Goal: Task Accomplishment & Management: Use online tool/utility

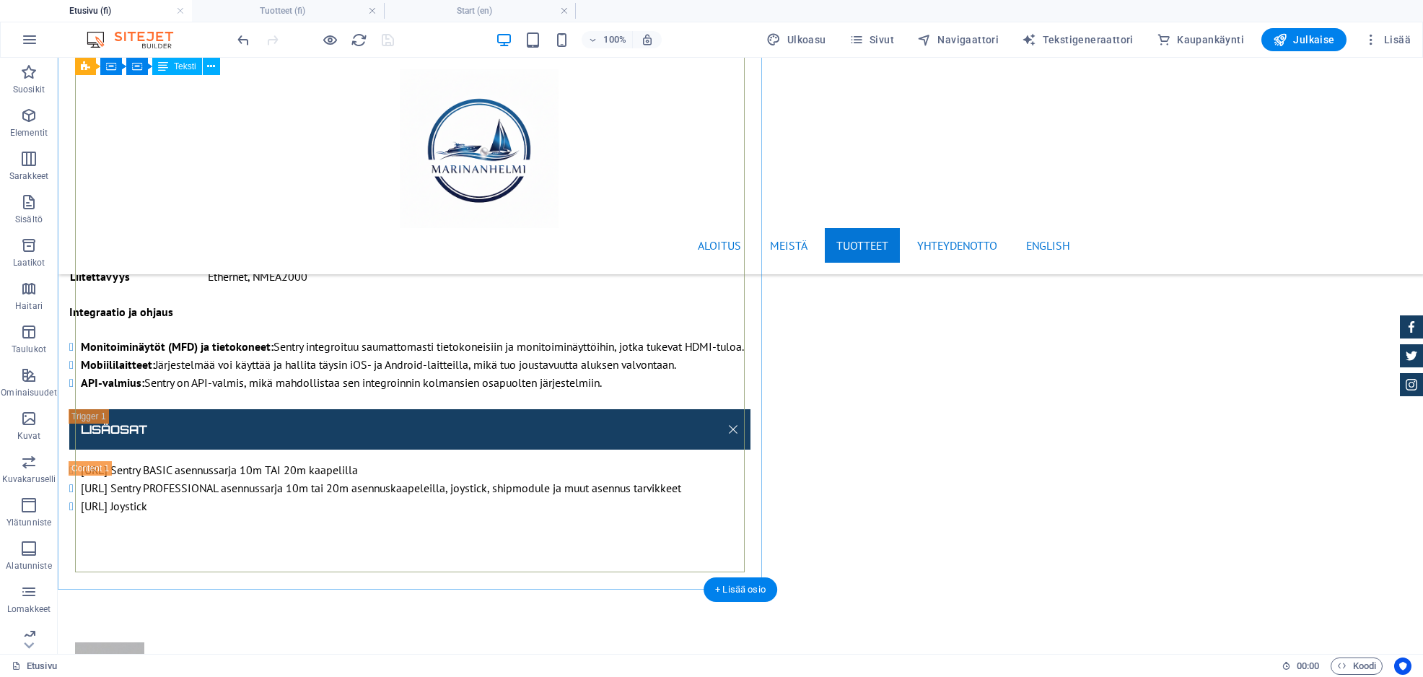
scroll to position [12916, 0]
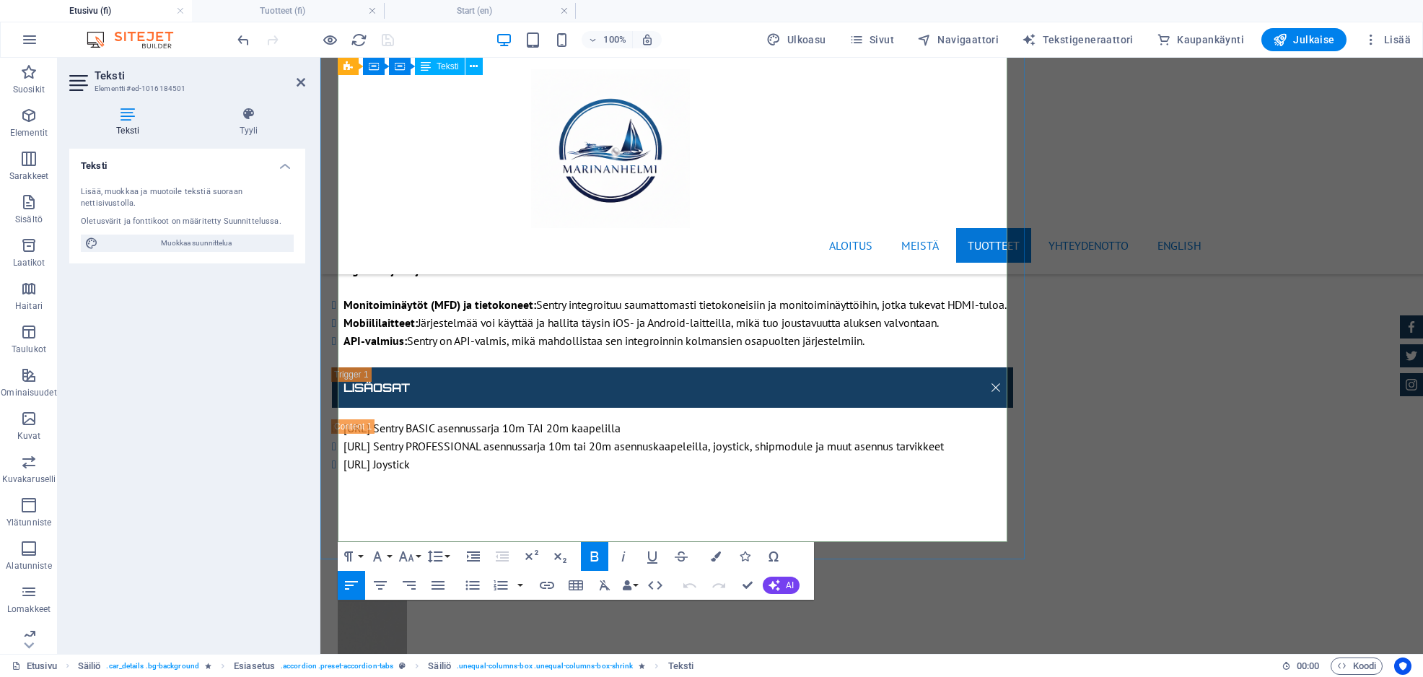
scroll to position [12933, 0]
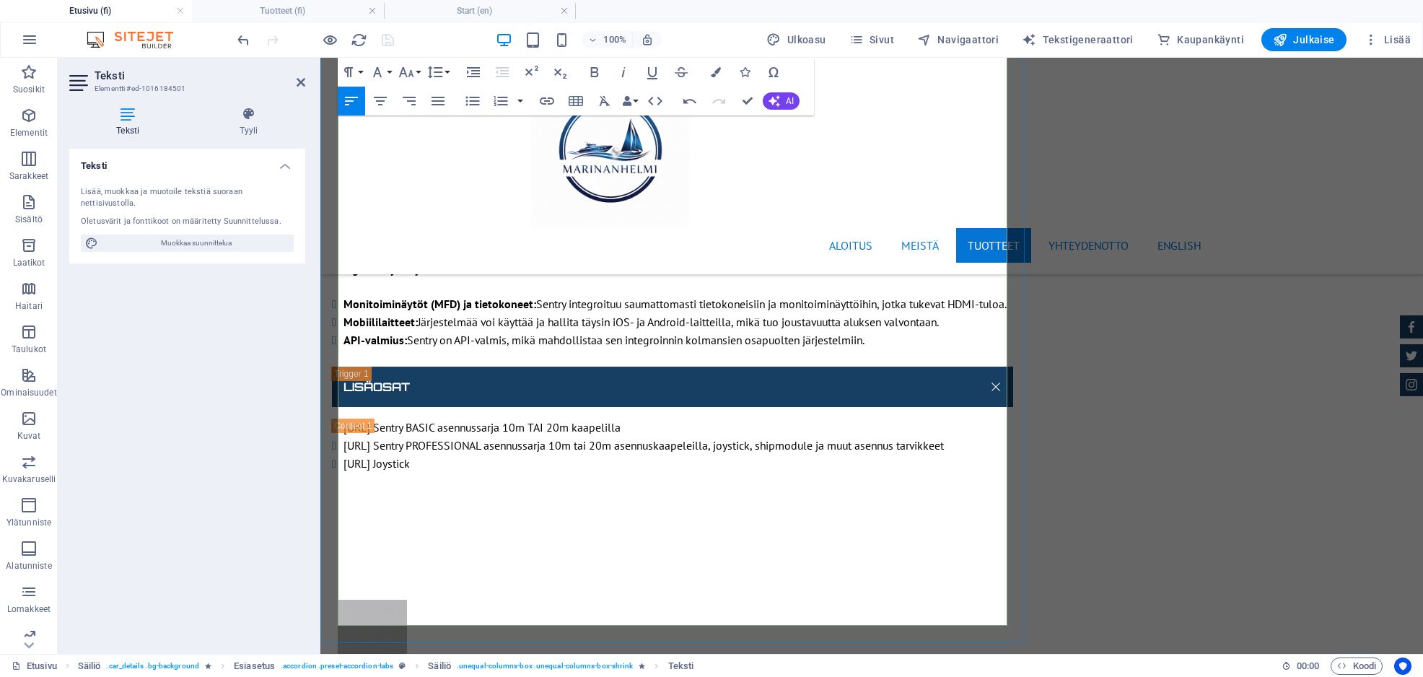
scroll to position [3089, 1]
drag, startPoint x: 452, startPoint y: 572, endPoint x: 336, endPoint y: 569, distance: 115.5
click at [590, 71] on icon "button" at bounding box center [594, 72] width 17 height 17
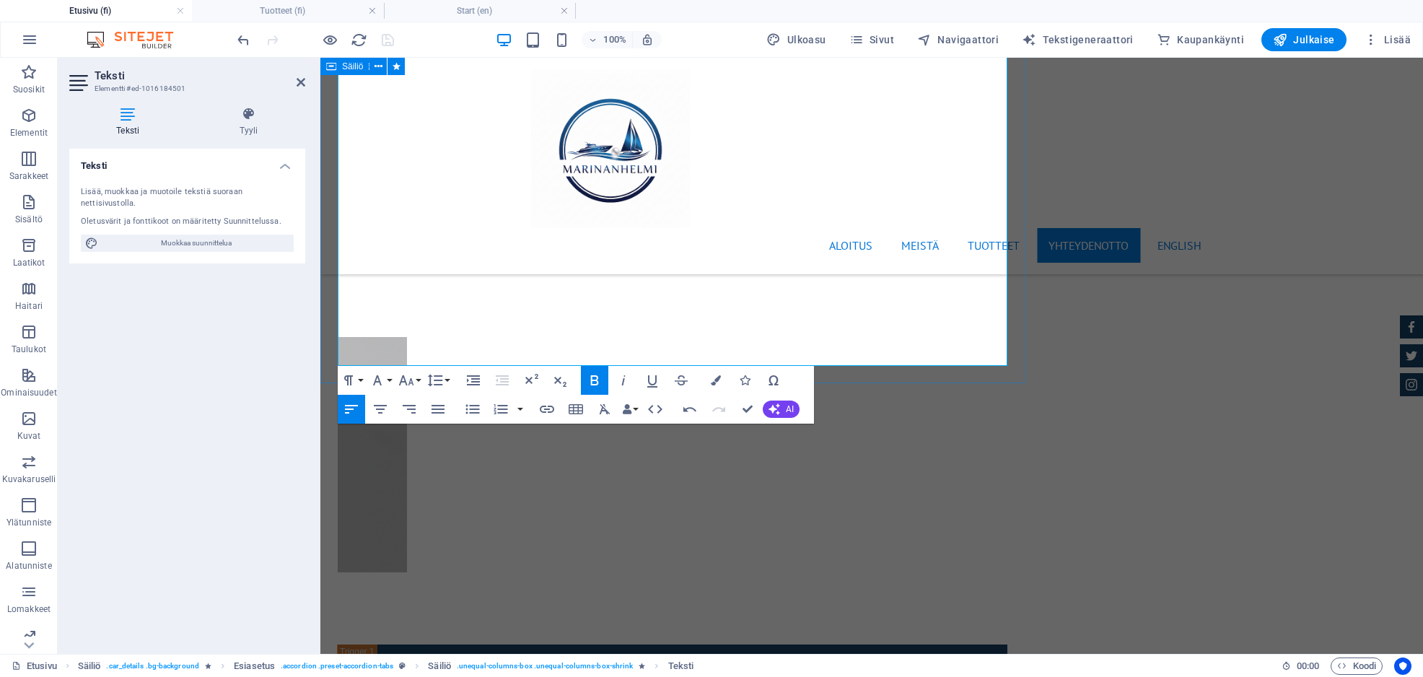
scroll to position [13193, 0]
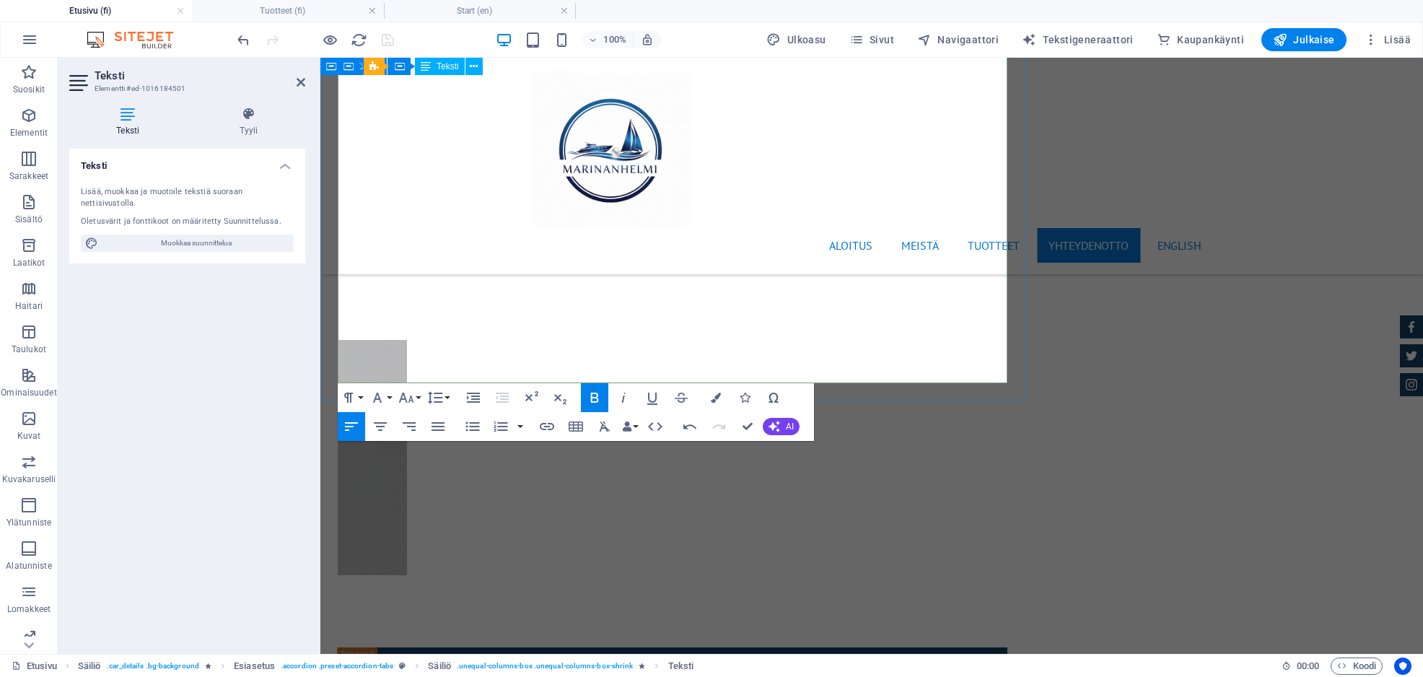
drag, startPoint x: 828, startPoint y: 341, endPoint x: 338, endPoint y: 309, distance: 491.7
click at [472, 422] on icon "button" at bounding box center [472, 426] width 17 height 17
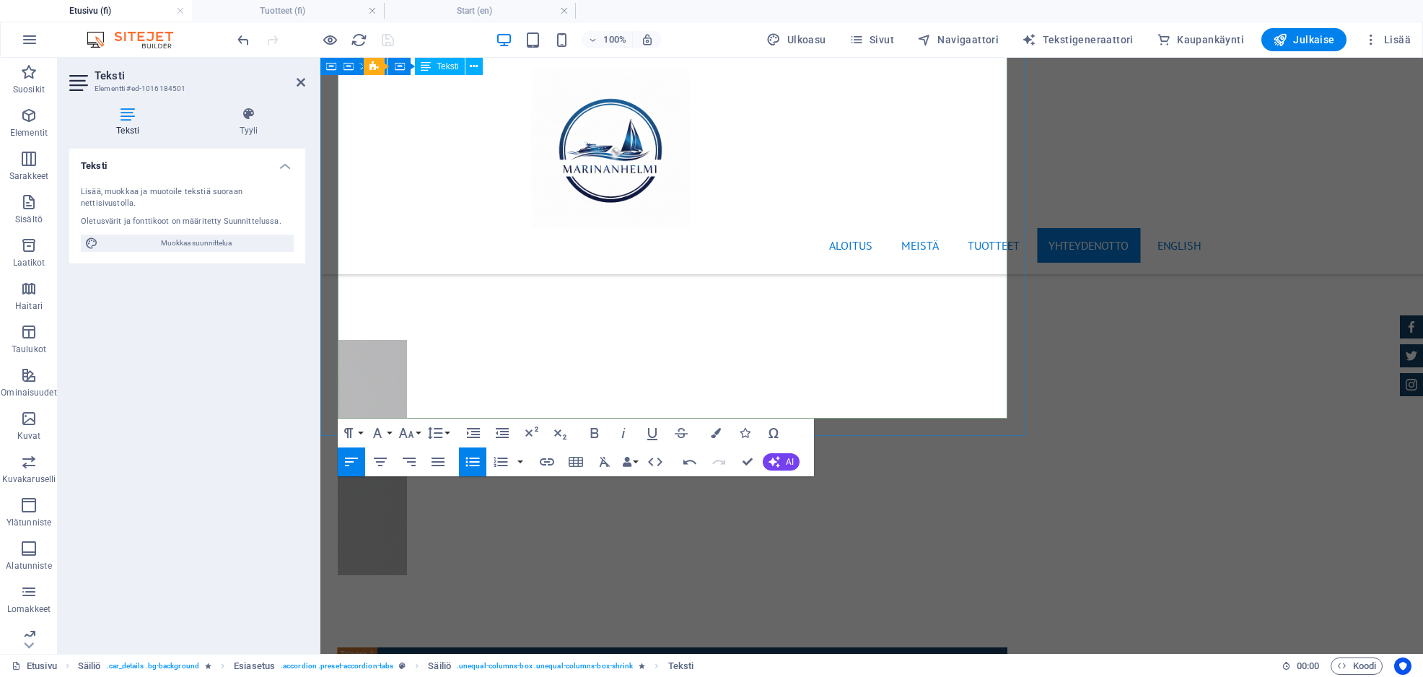
scroll to position [2474, 1]
drag, startPoint x: 351, startPoint y: 357, endPoint x: 426, endPoint y: 358, distance: 75.1
click at [589, 434] on icon "button" at bounding box center [594, 432] width 17 height 17
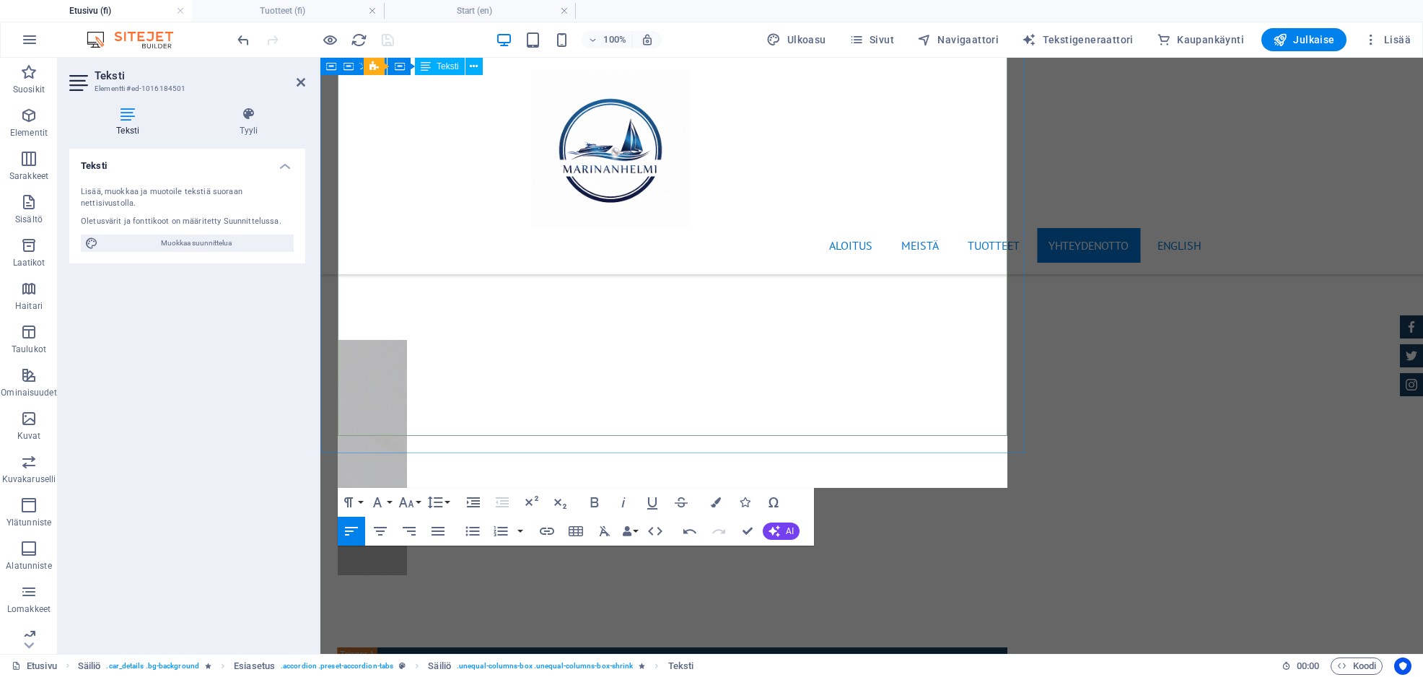
scroll to position [3735, 1]
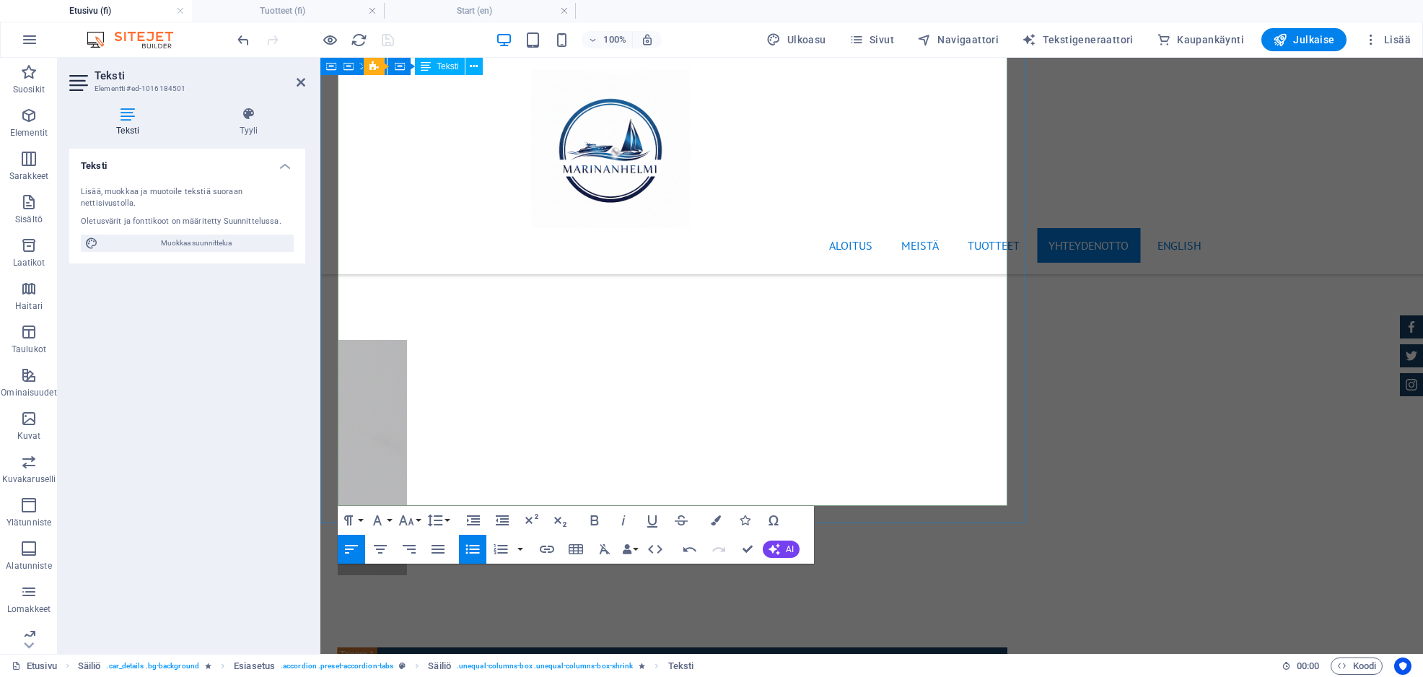
drag, startPoint x: 497, startPoint y: 411, endPoint x: 485, endPoint y: 411, distance: 12.3
drag, startPoint x: 496, startPoint y: 411, endPoint x: 334, endPoint y: 416, distance: 162.4
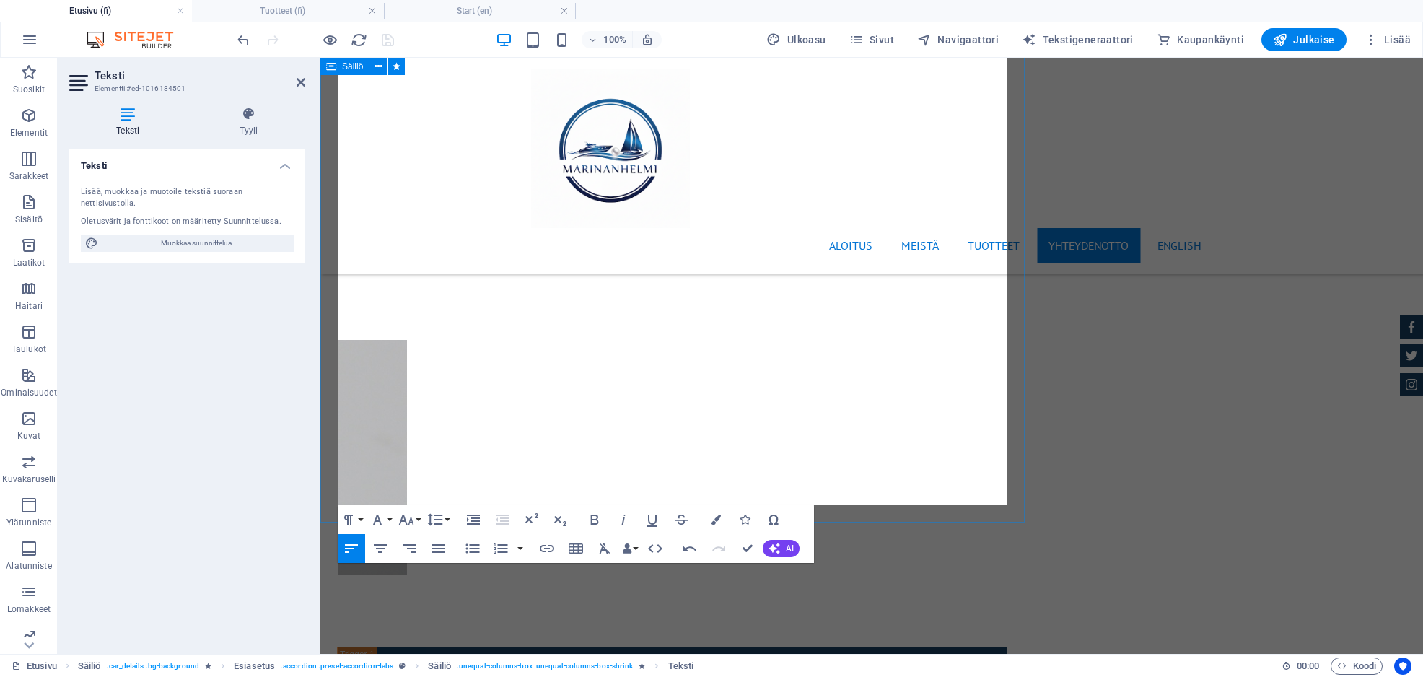
click at [591, 523] on icon "button" at bounding box center [595, 520] width 8 height 10
drag, startPoint x: 748, startPoint y: 550, endPoint x: 690, endPoint y: 491, distance: 82.2
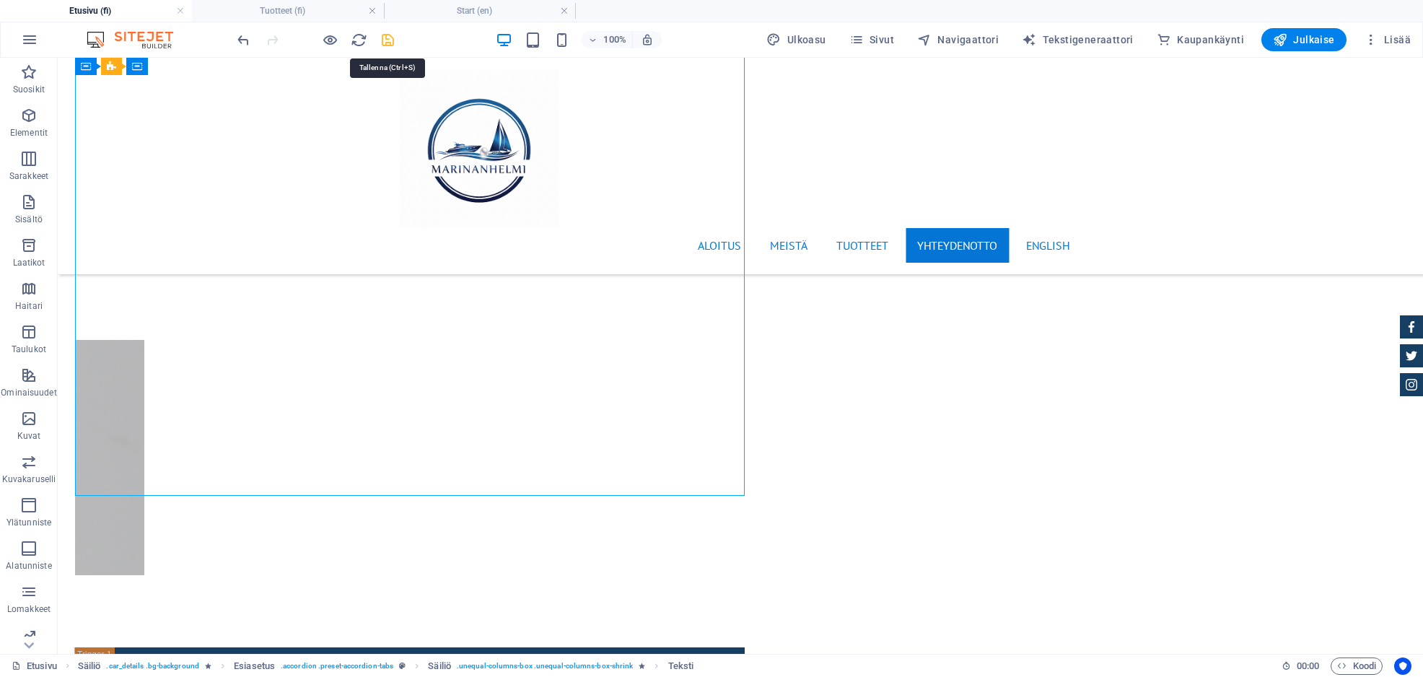
click at [393, 41] on icon "save" at bounding box center [388, 40] width 17 height 17
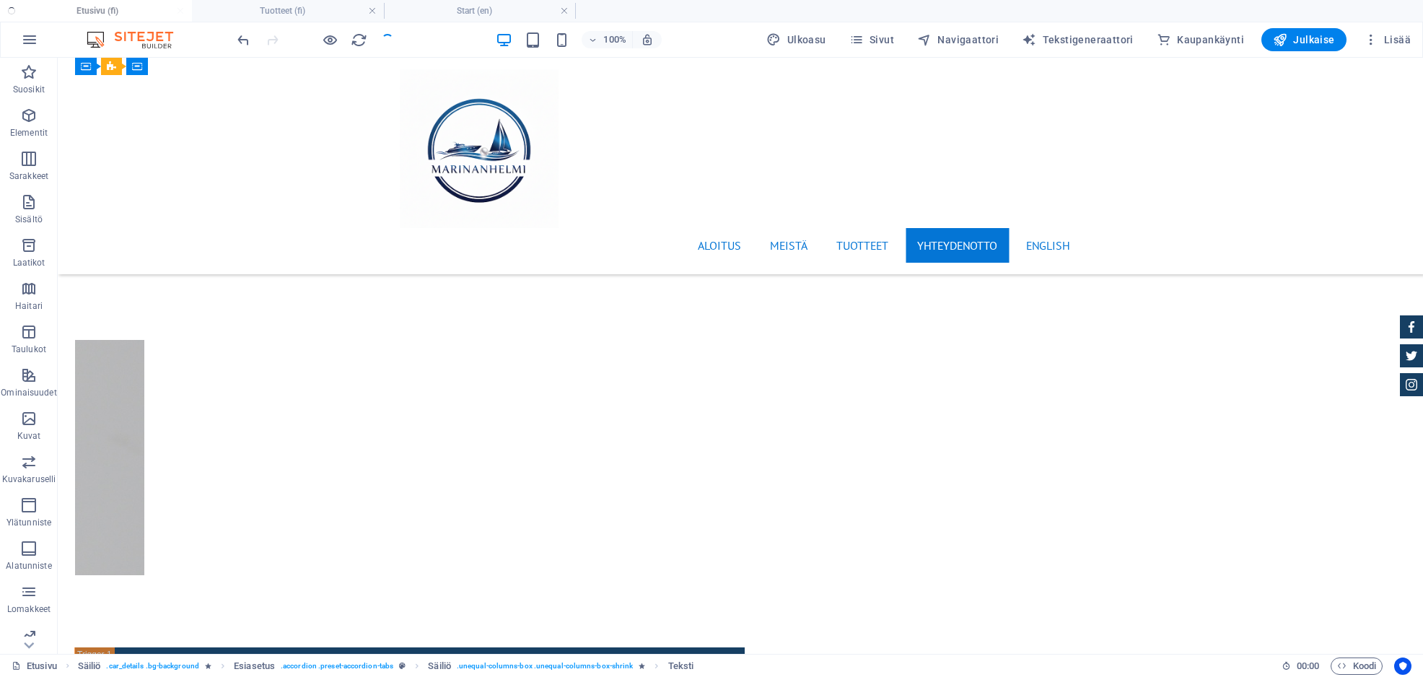
checkbox input "false"
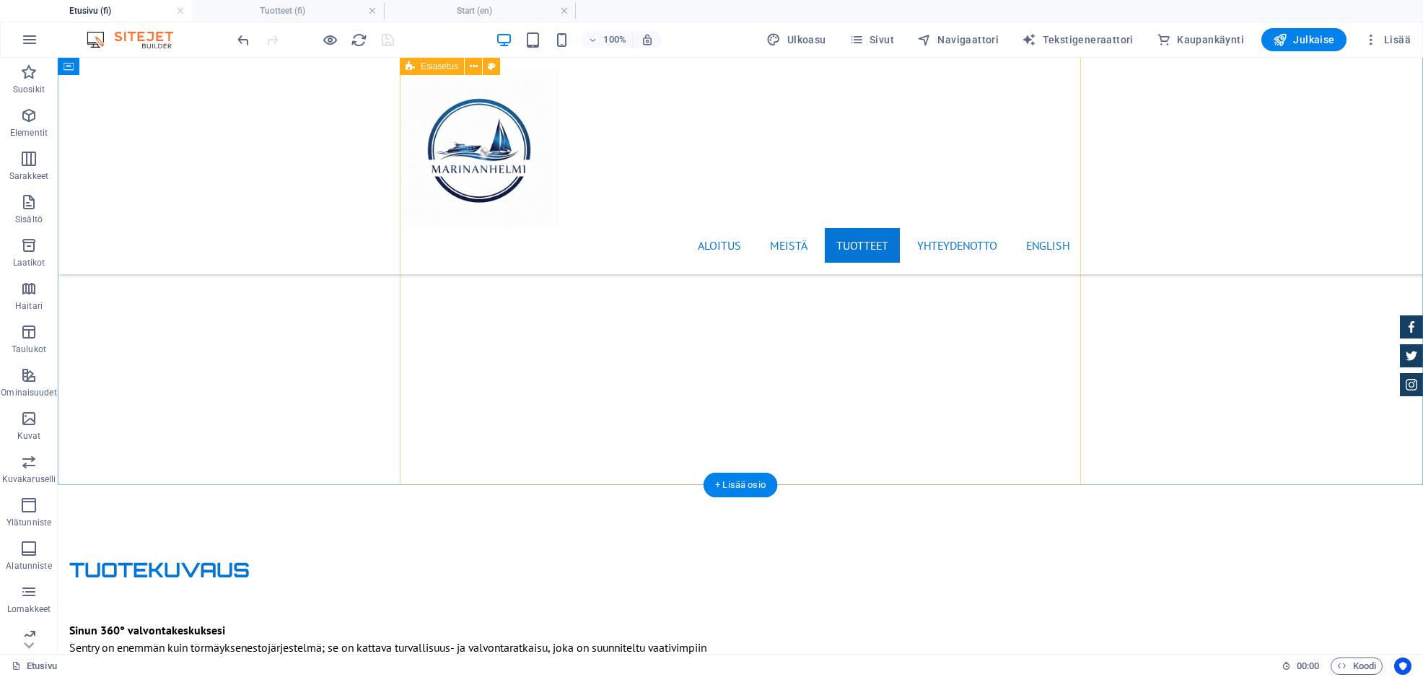
scroll to position [11701, 0]
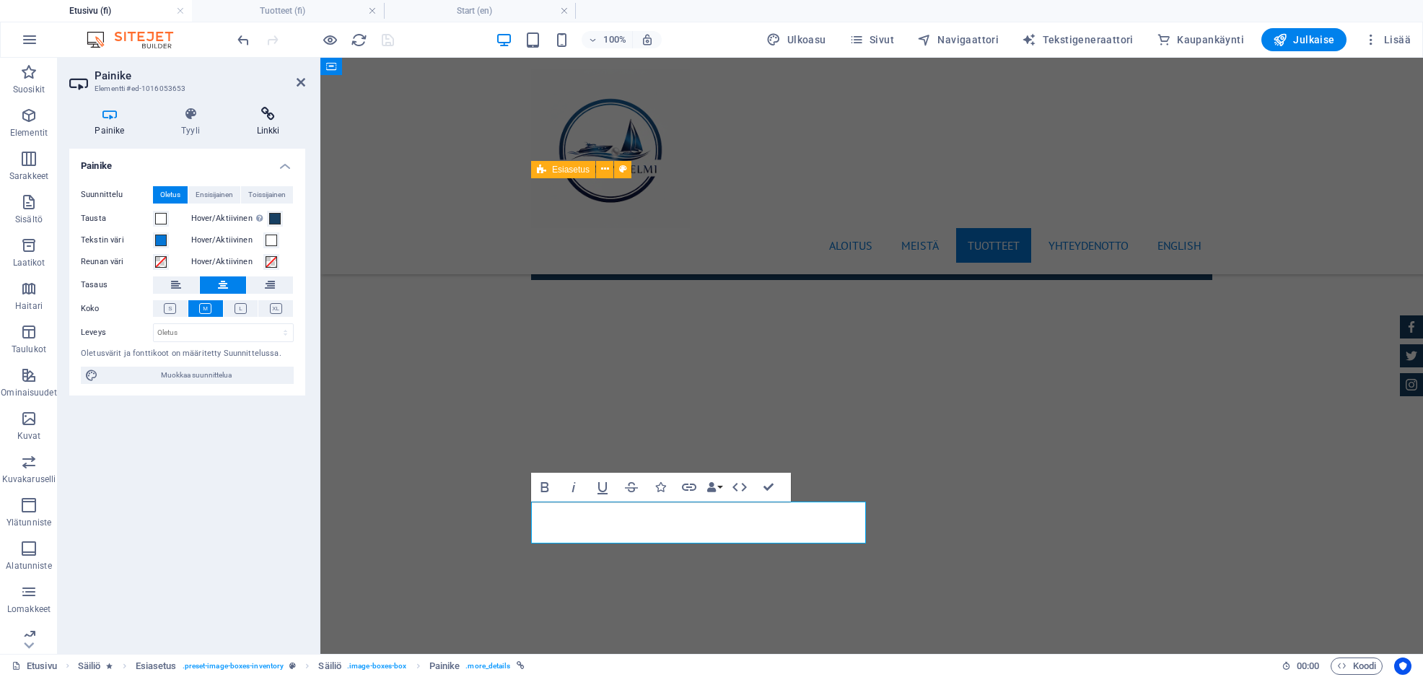
click at [266, 118] on icon at bounding box center [268, 114] width 74 height 14
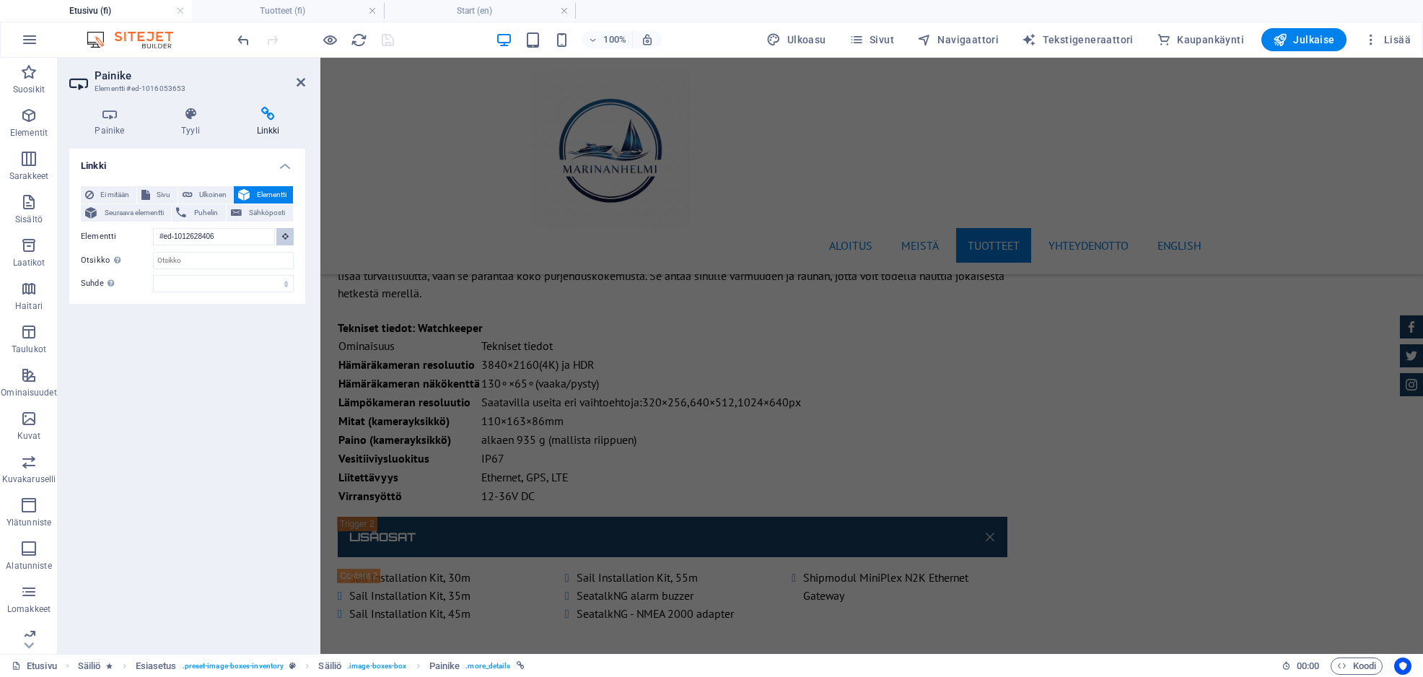
scroll to position [11155, 0]
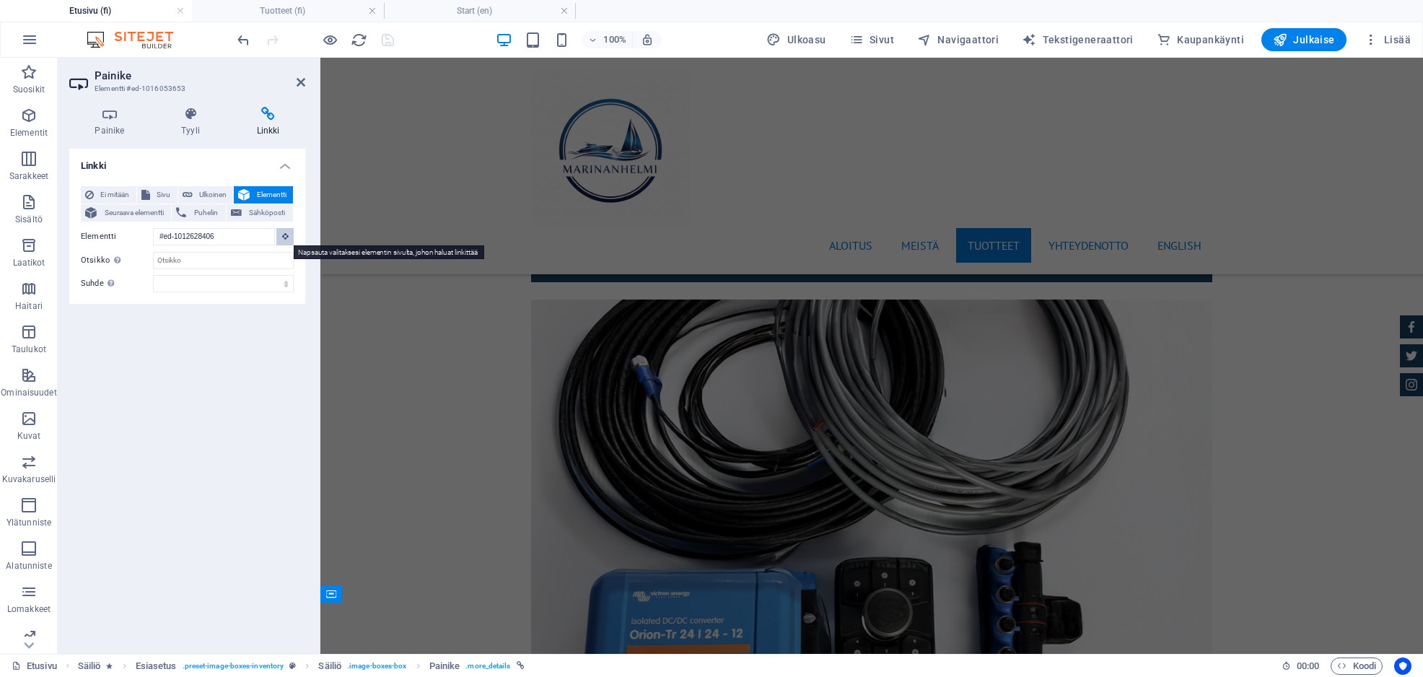
click at [284, 234] on icon at bounding box center [285, 235] width 6 height 7
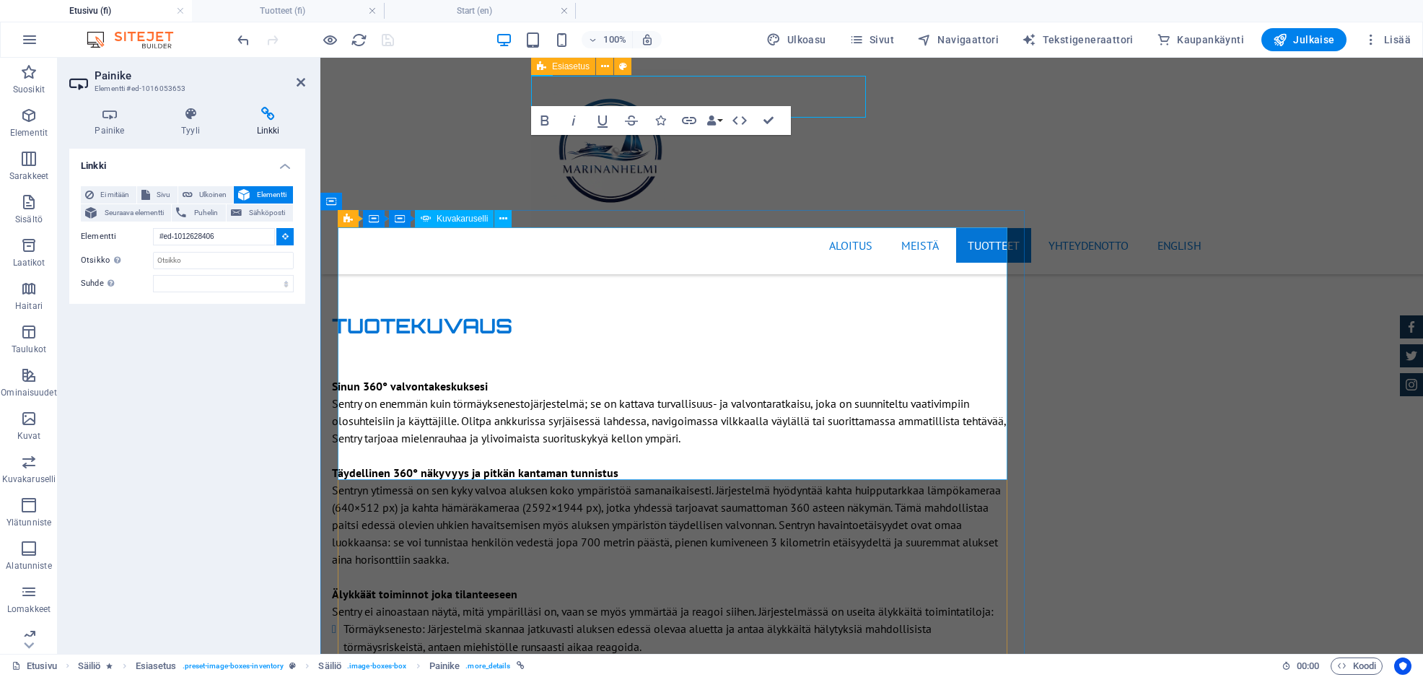
scroll to position [12126, 0]
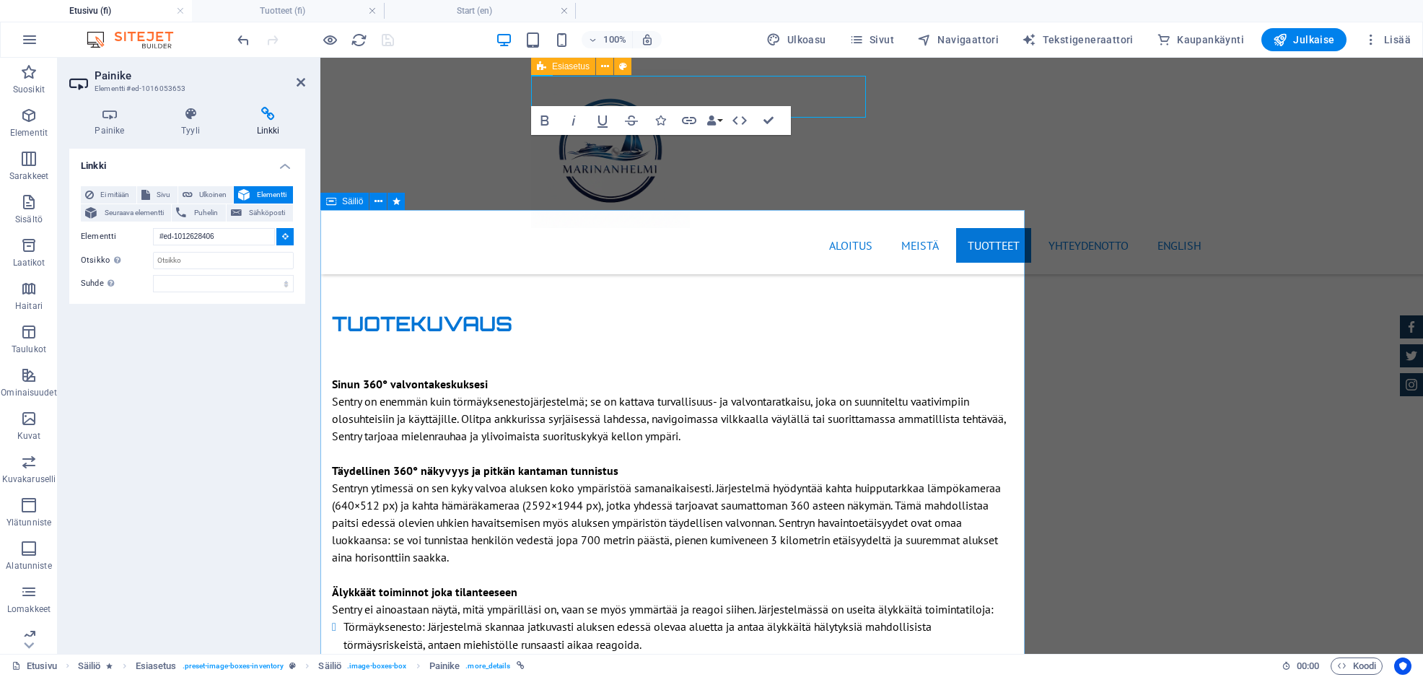
type input "#ed-1016184477"
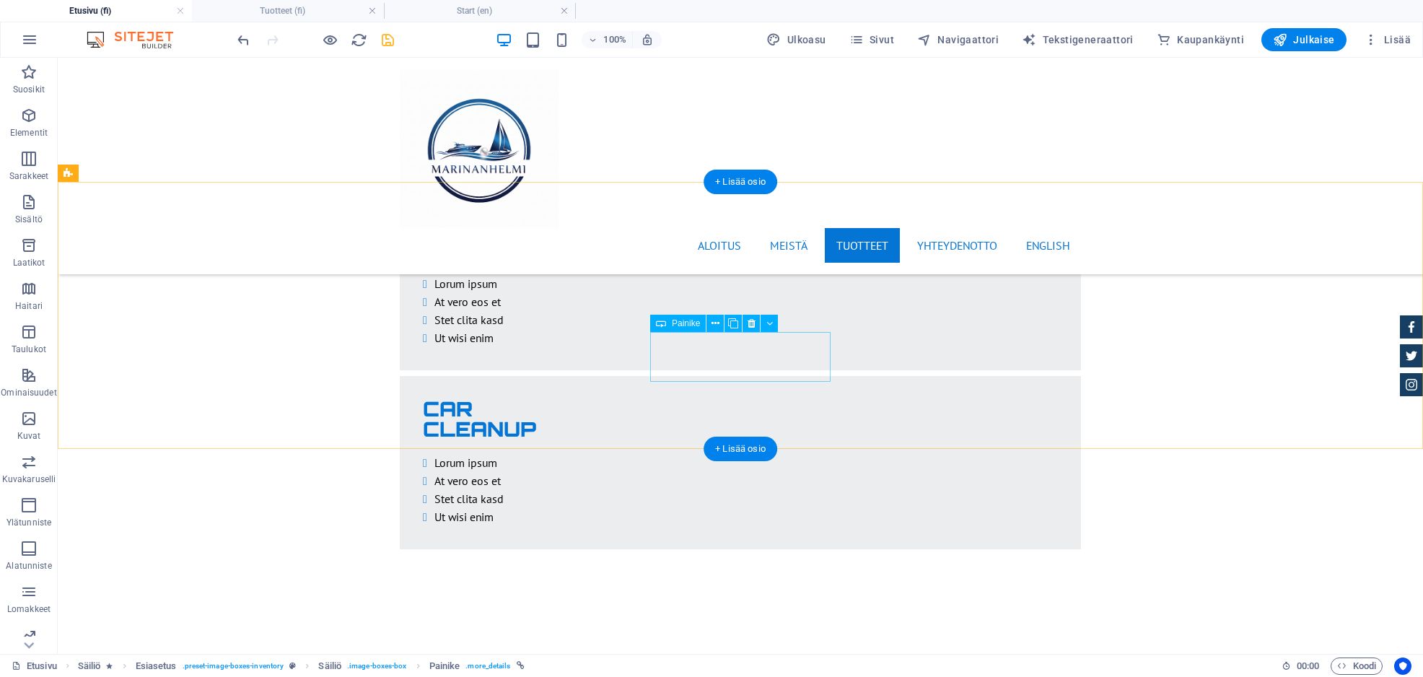
scroll to position [2802, 0]
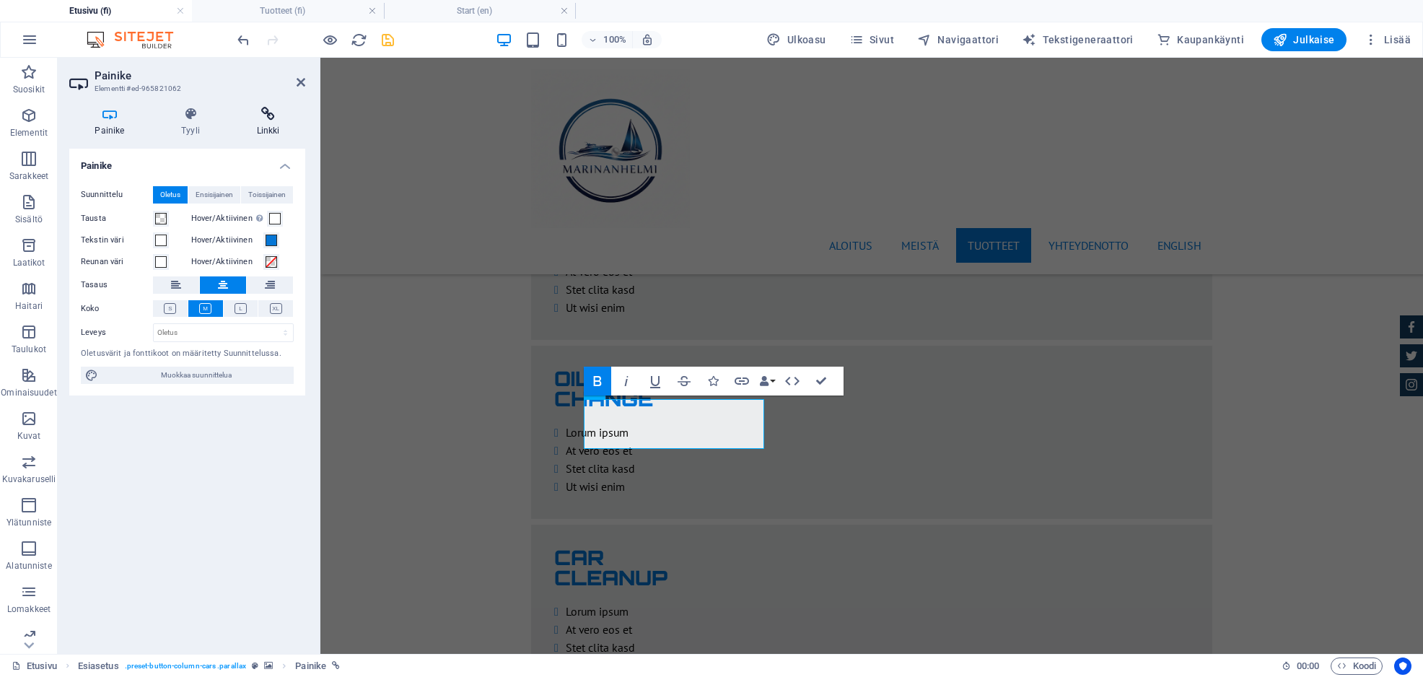
click at [263, 111] on icon at bounding box center [268, 114] width 74 height 14
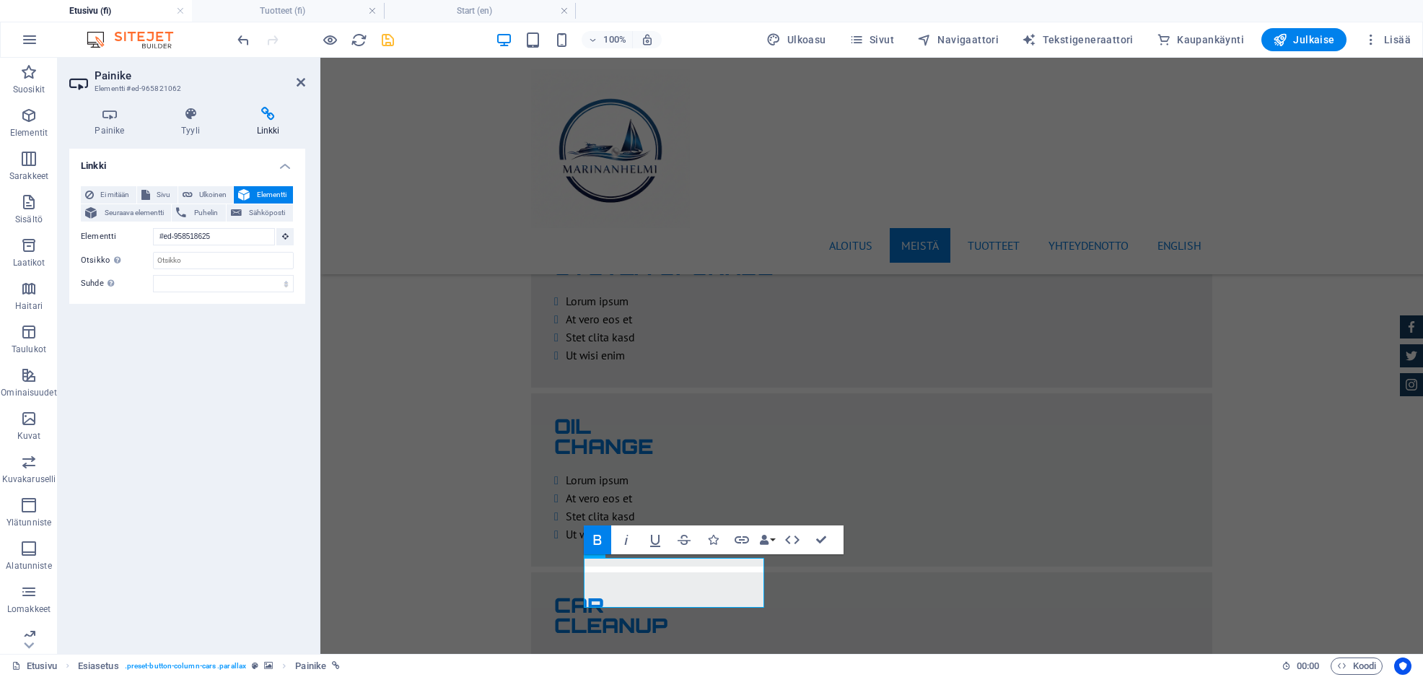
scroll to position [2620, 0]
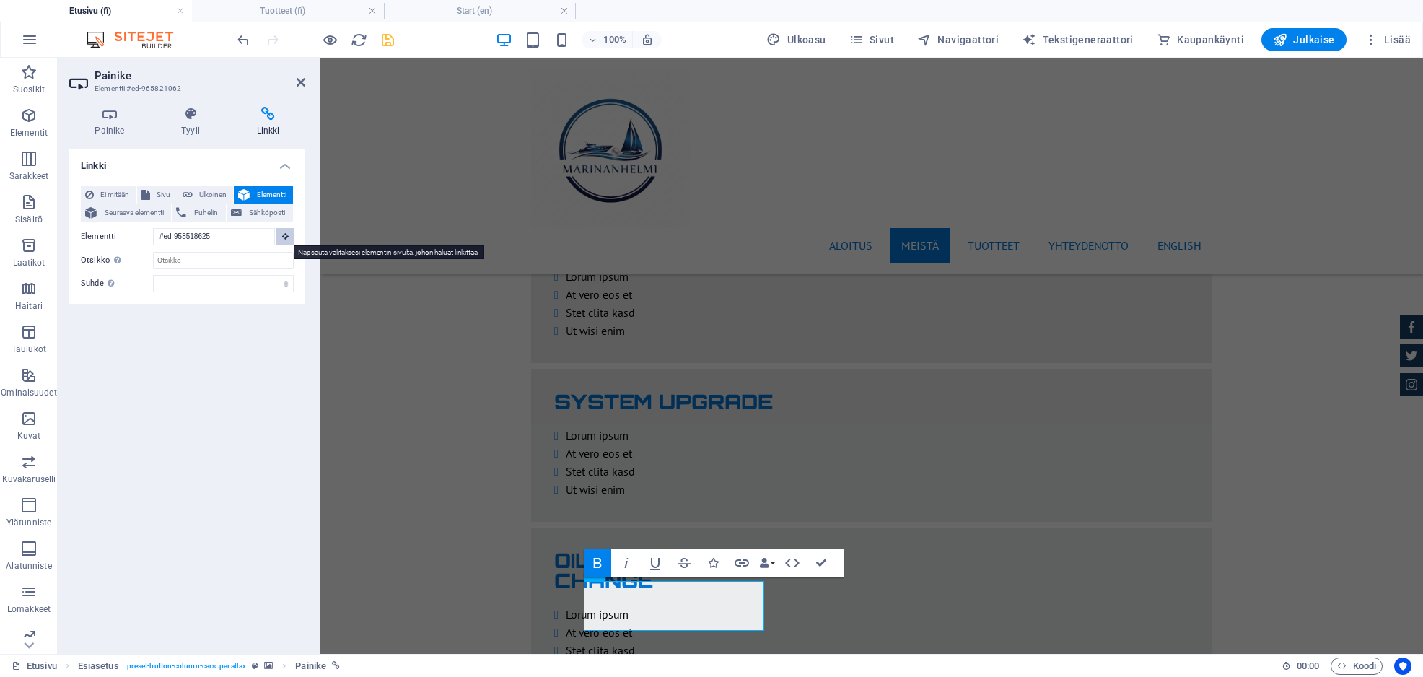
click at [287, 237] on icon at bounding box center [285, 235] width 6 height 7
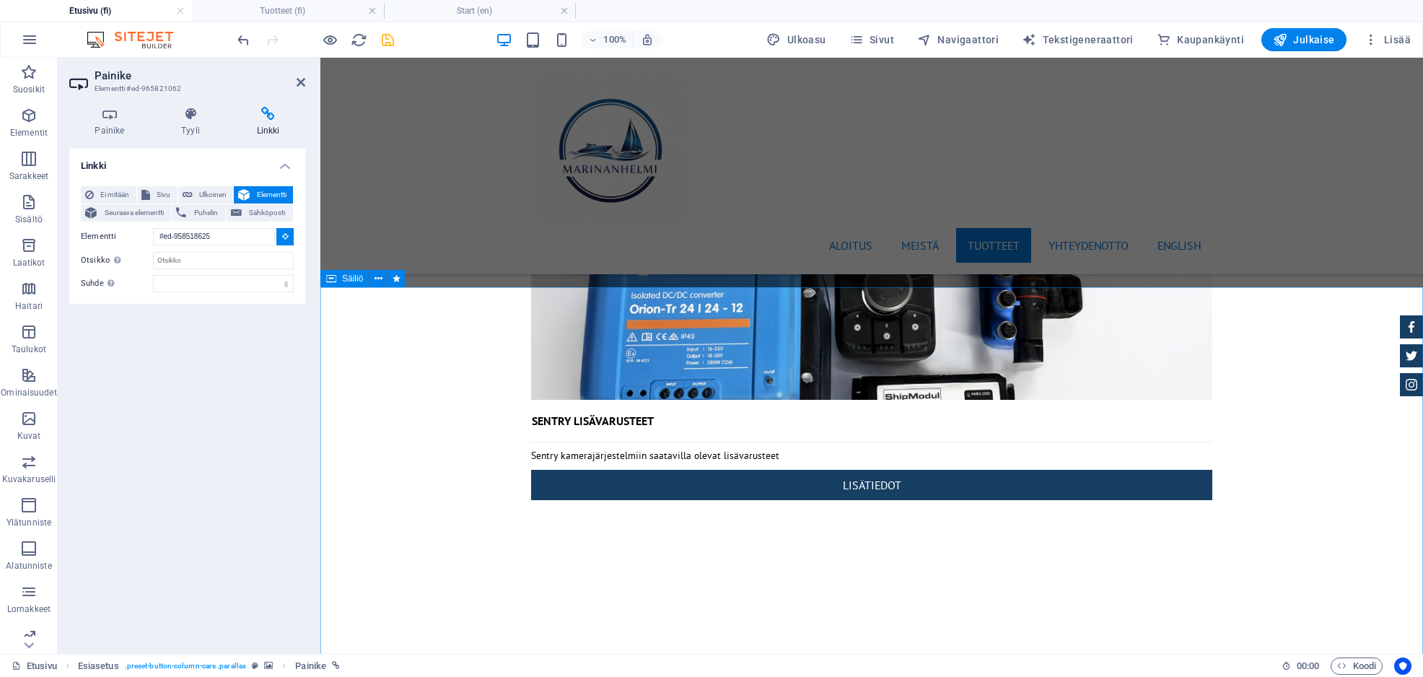
scroll to position [11469, 0]
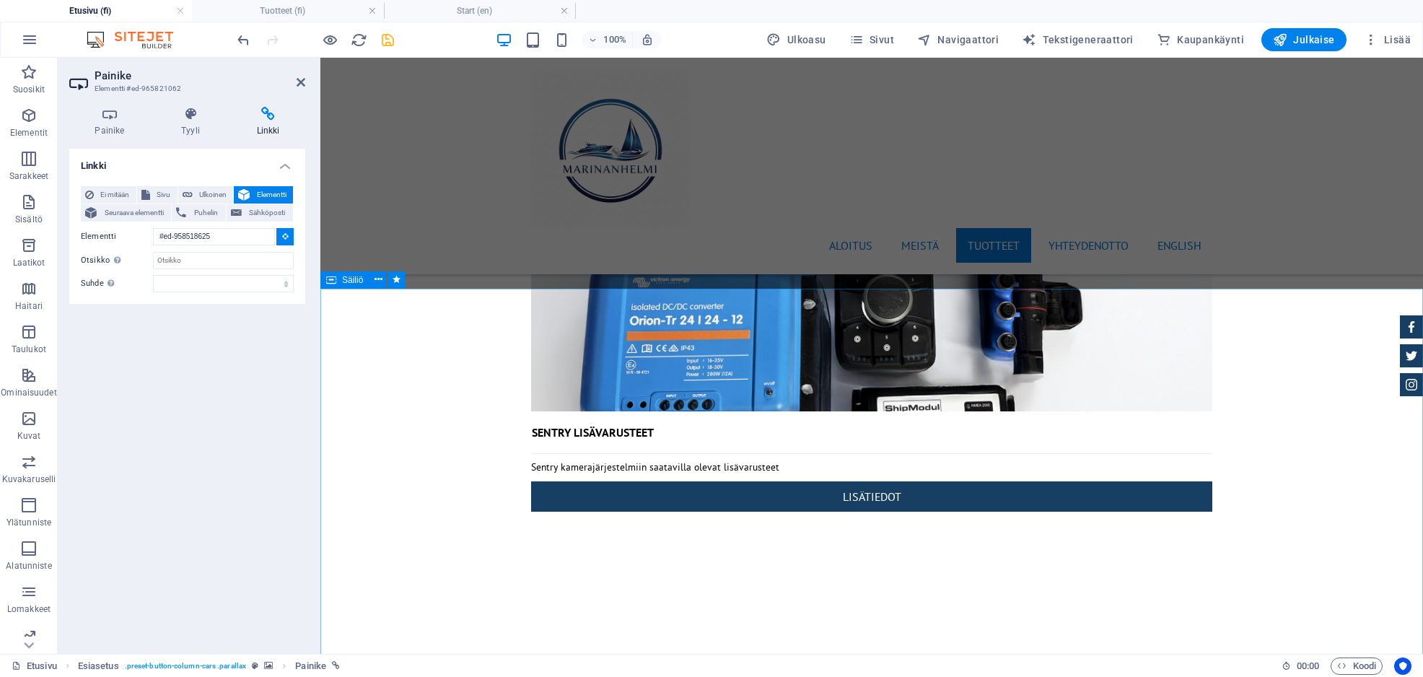
type input "#ed-1016053623"
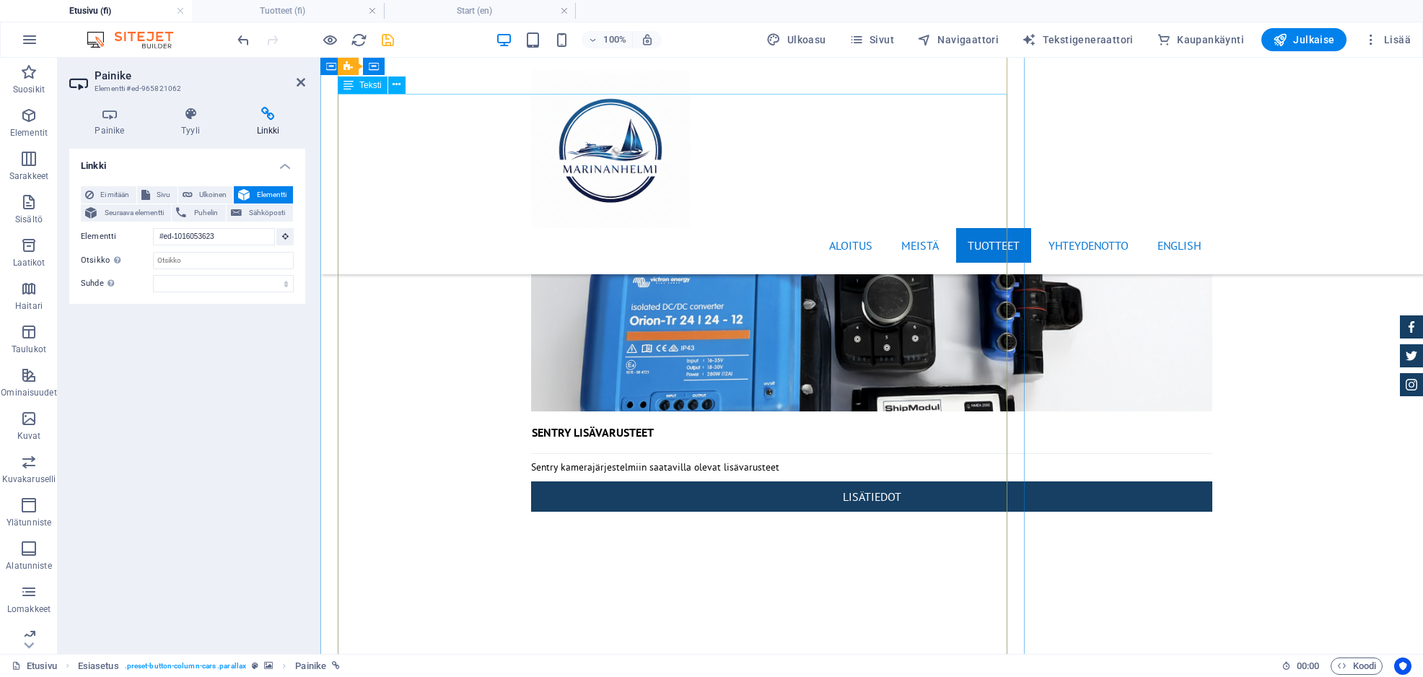
scroll to position [2870, 0]
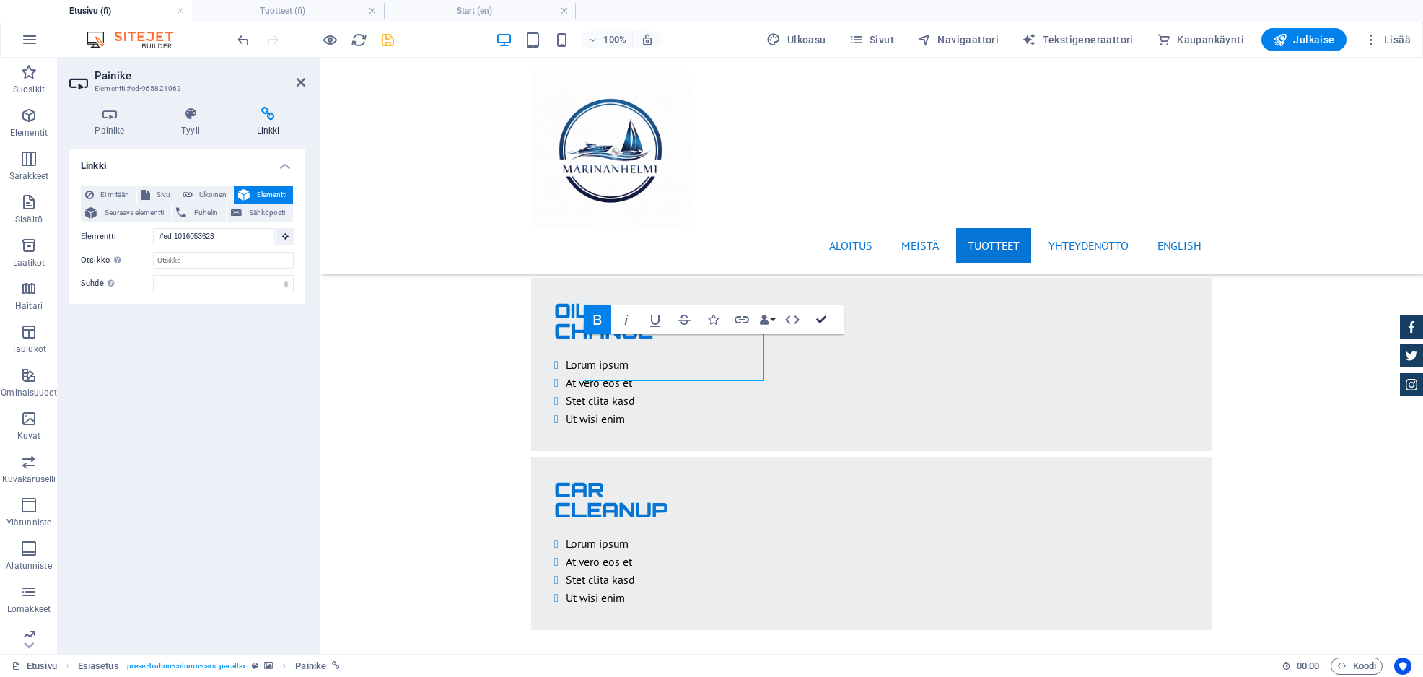
drag, startPoint x: 821, startPoint y: 318, endPoint x: 765, endPoint y: 261, distance: 80.6
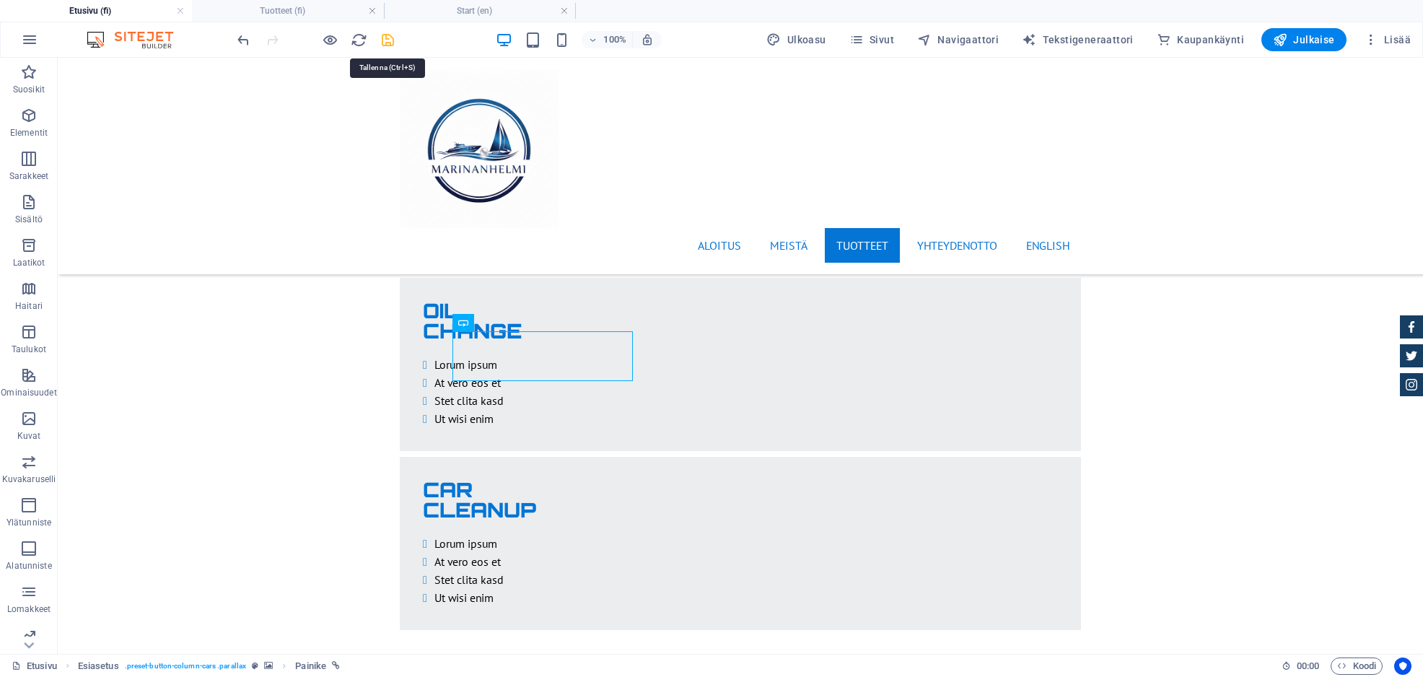
click at [385, 38] on icon "save" at bounding box center [388, 40] width 17 height 17
checkbox input "false"
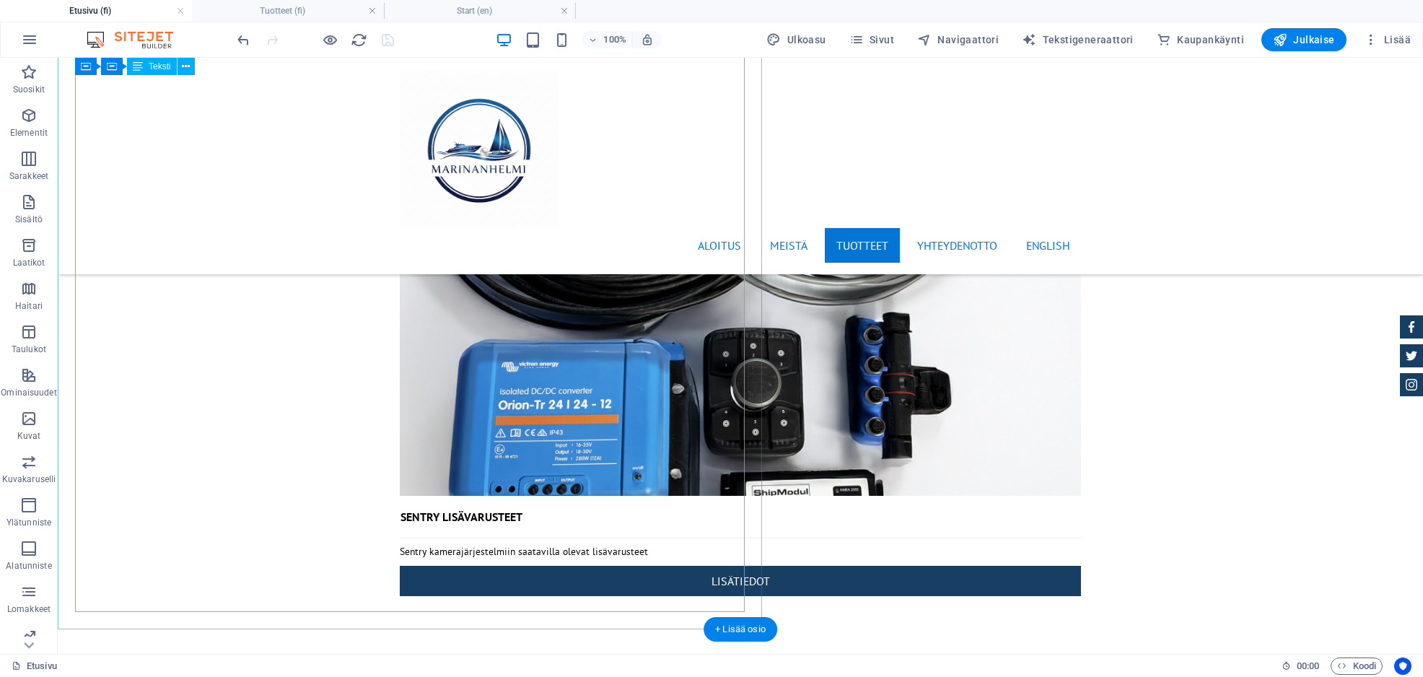
scroll to position [11429, 0]
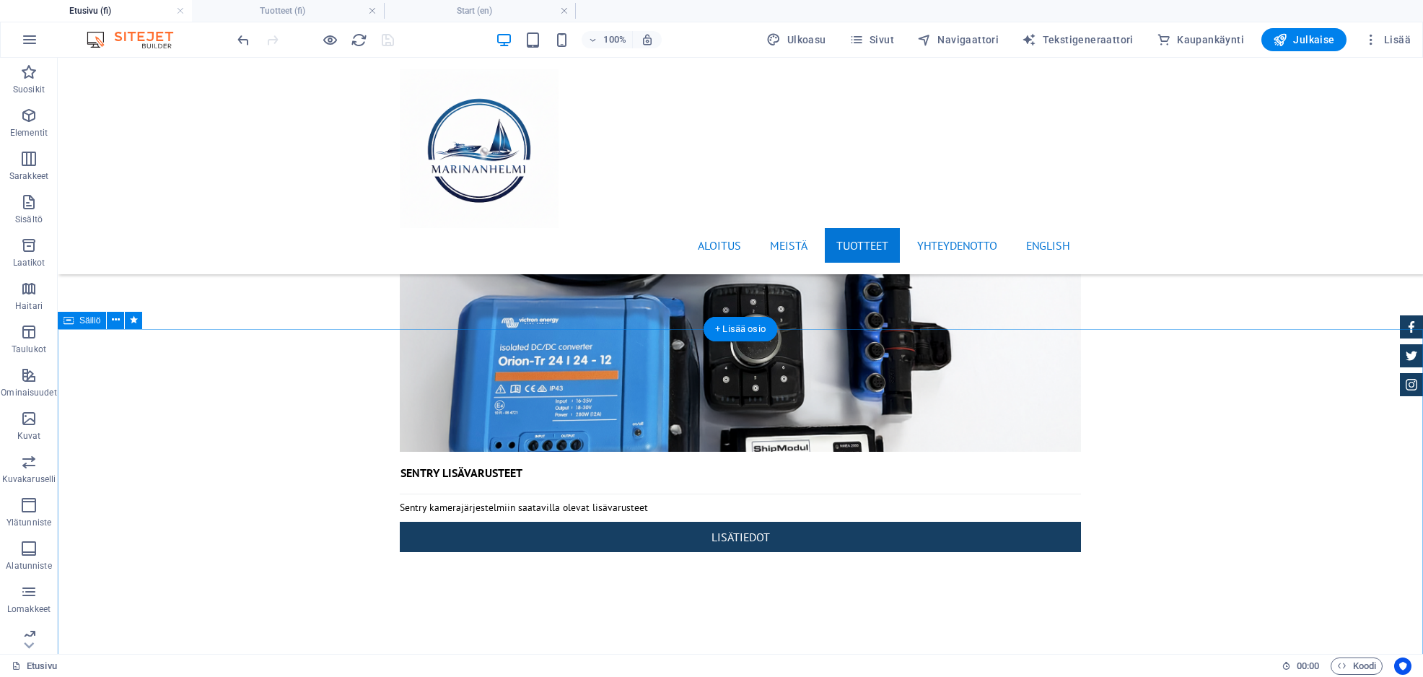
select select "slide"
select select "show"
select select "s"
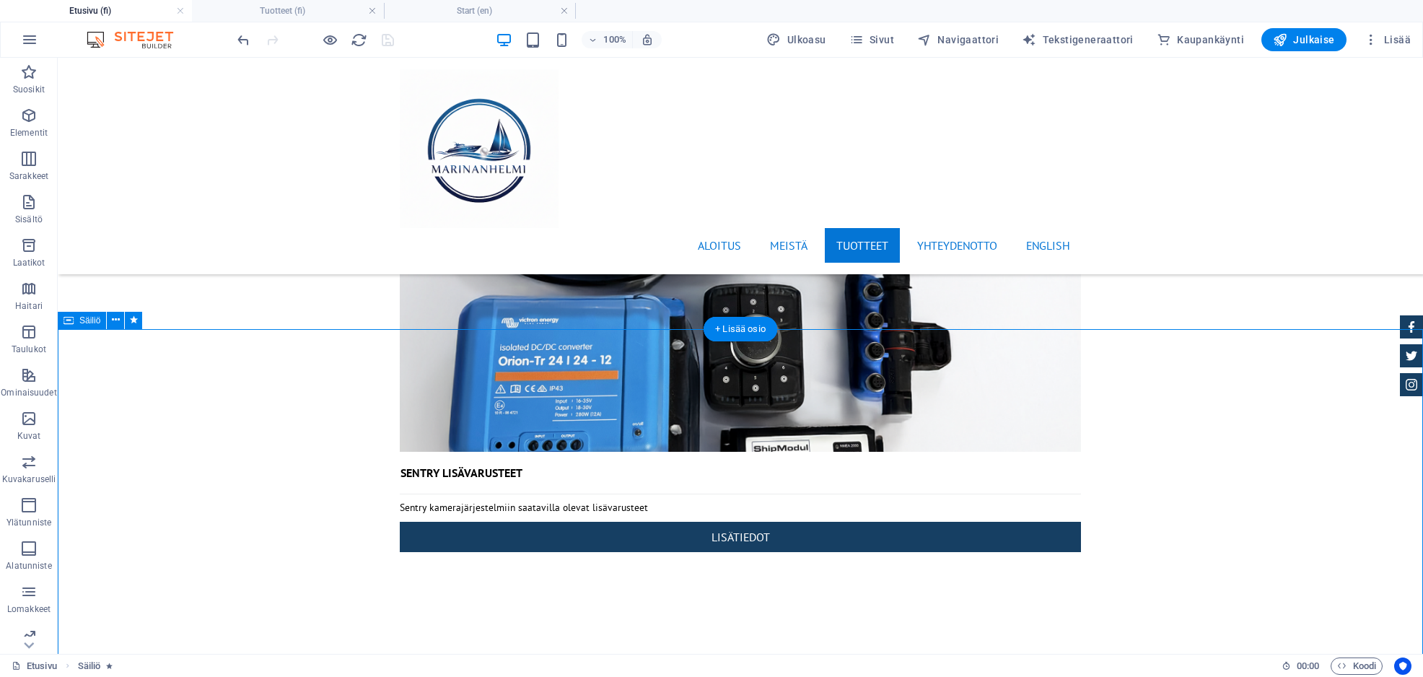
select select "s"
select select "hide"
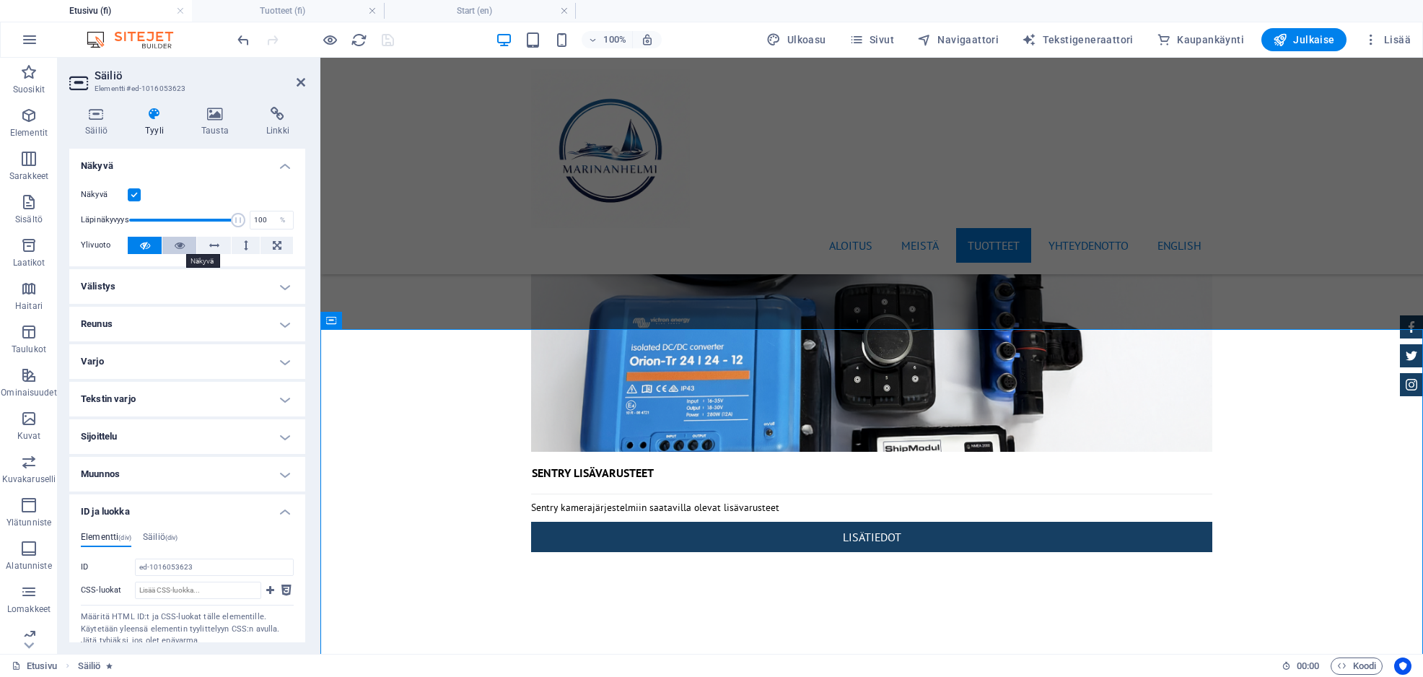
click at [172, 248] on button at bounding box center [179, 245] width 34 height 17
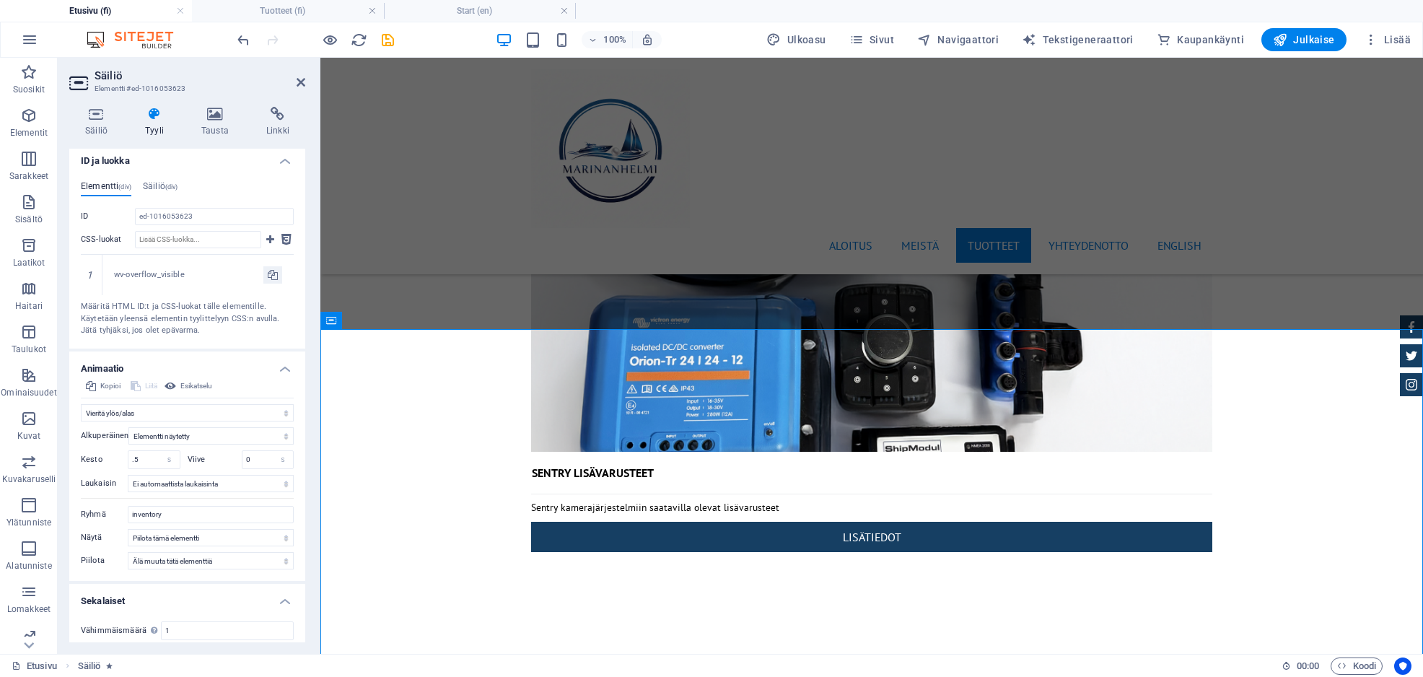
scroll to position [416, 0]
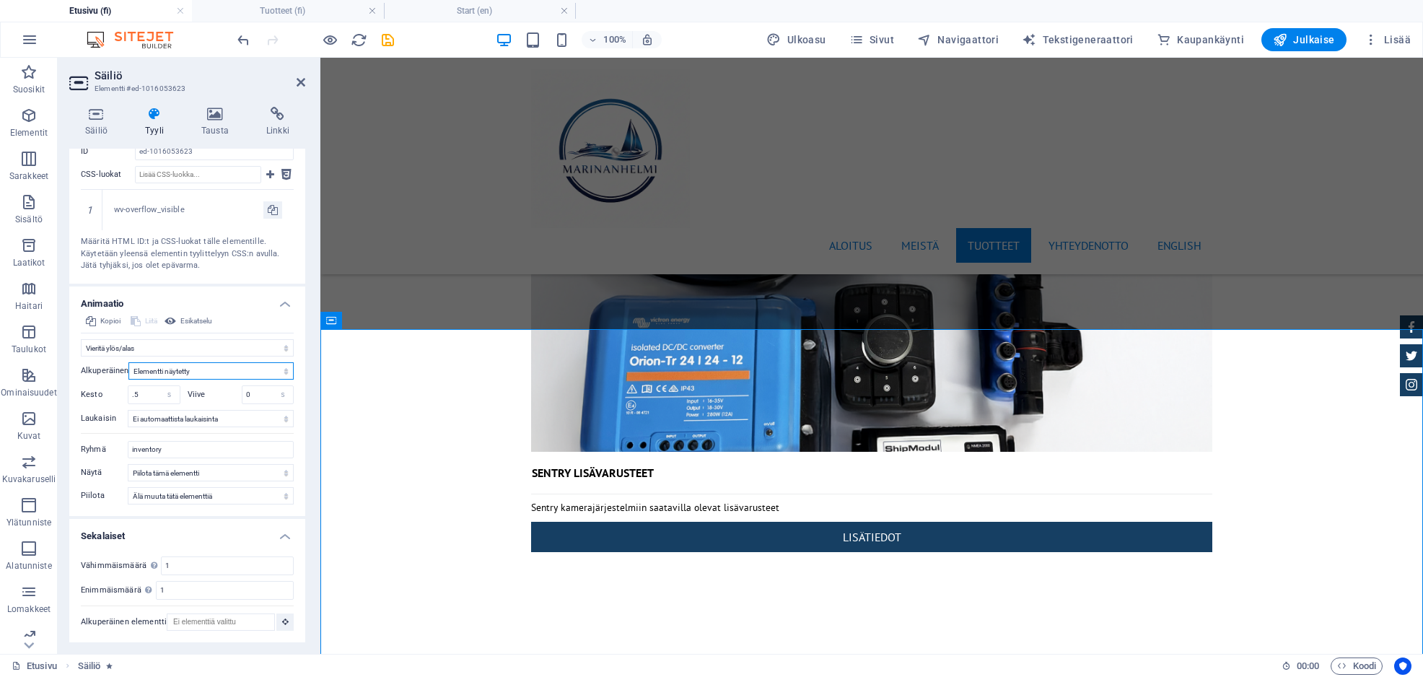
click at [261, 373] on select "Elementti piilotettu Elementti näytetty" at bounding box center [210, 370] width 165 height 17
select select "hide"
click at [128, 380] on select "Elementti piilotettu Elementti näytetty" at bounding box center [210, 370] width 165 height 17
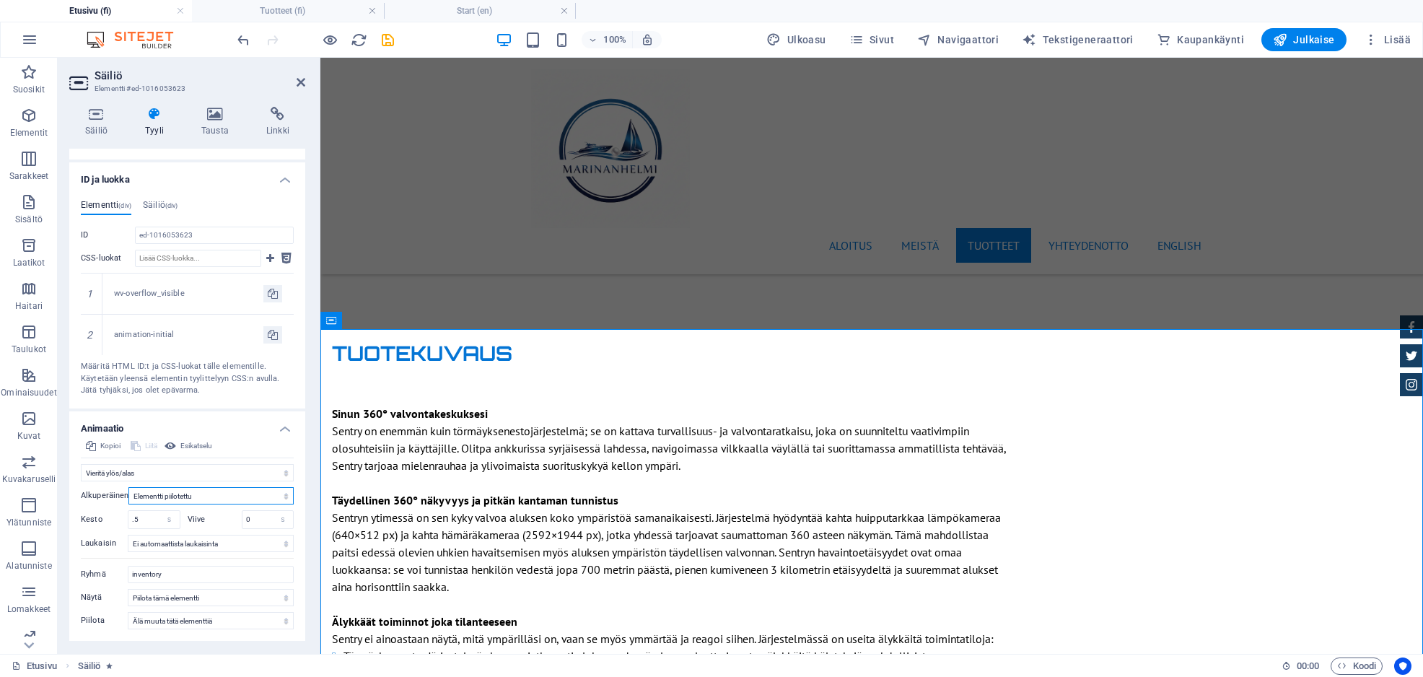
scroll to position [292, 0]
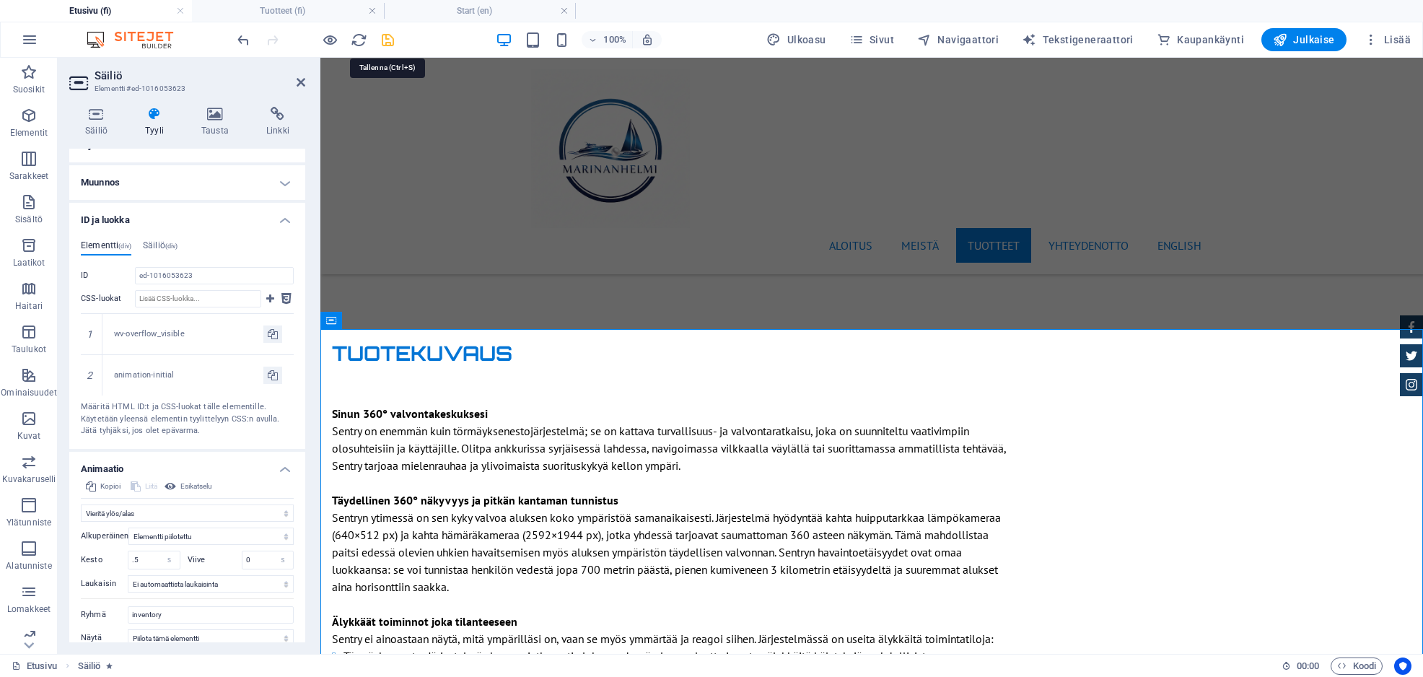
click at [390, 35] on icon "save" at bounding box center [388, 40] width 17 height 17
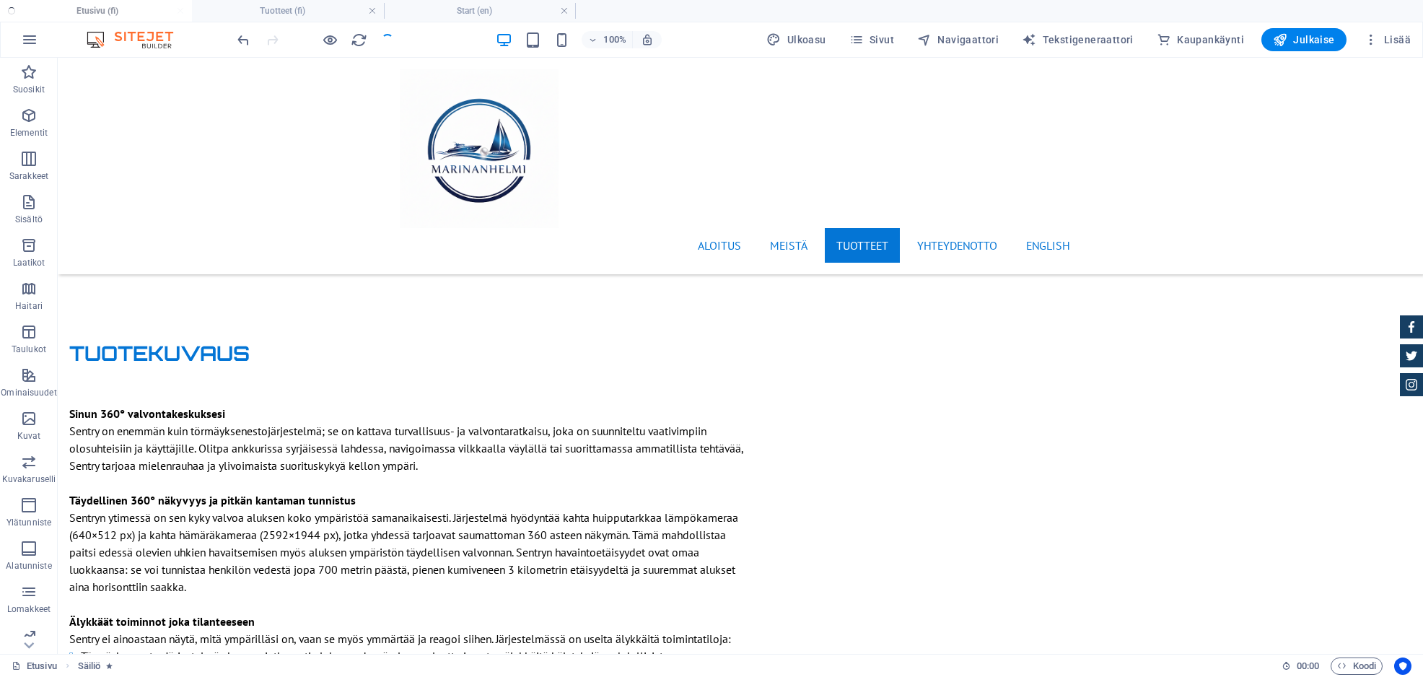
checkbox input "false"
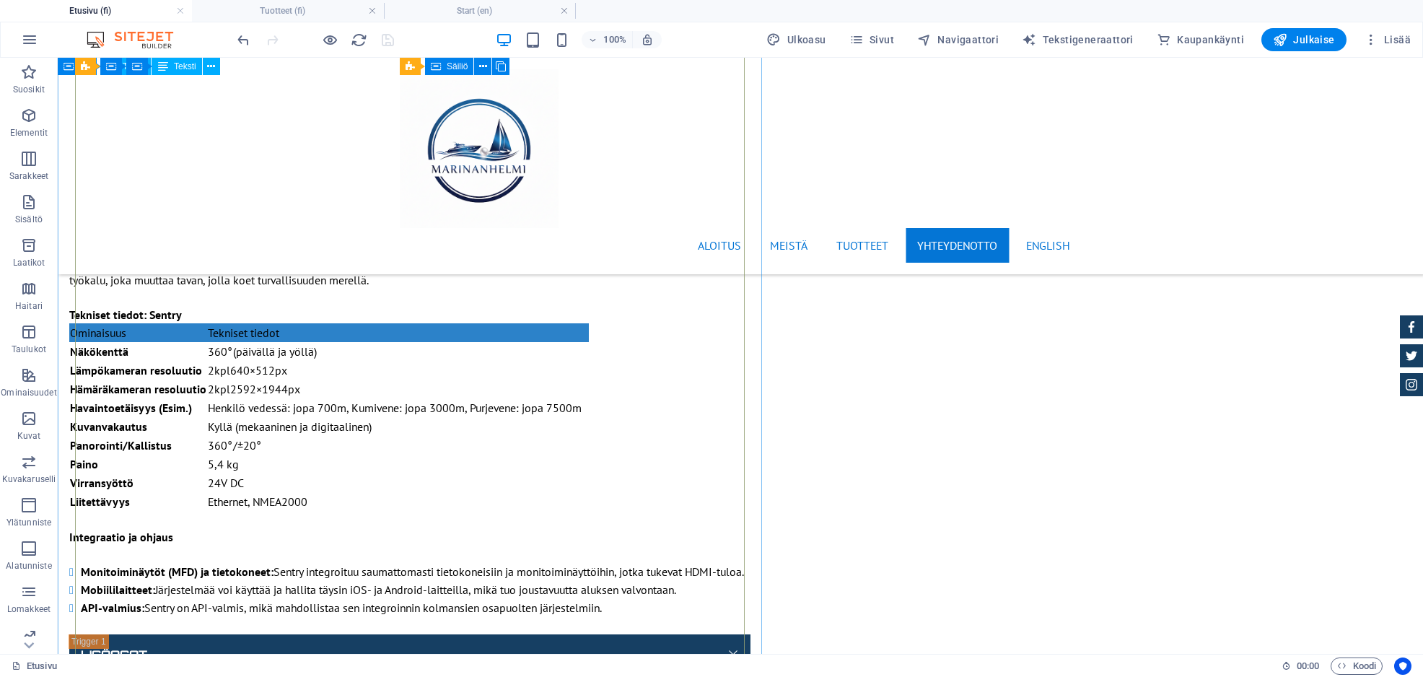
scroll to position [12717, 0]
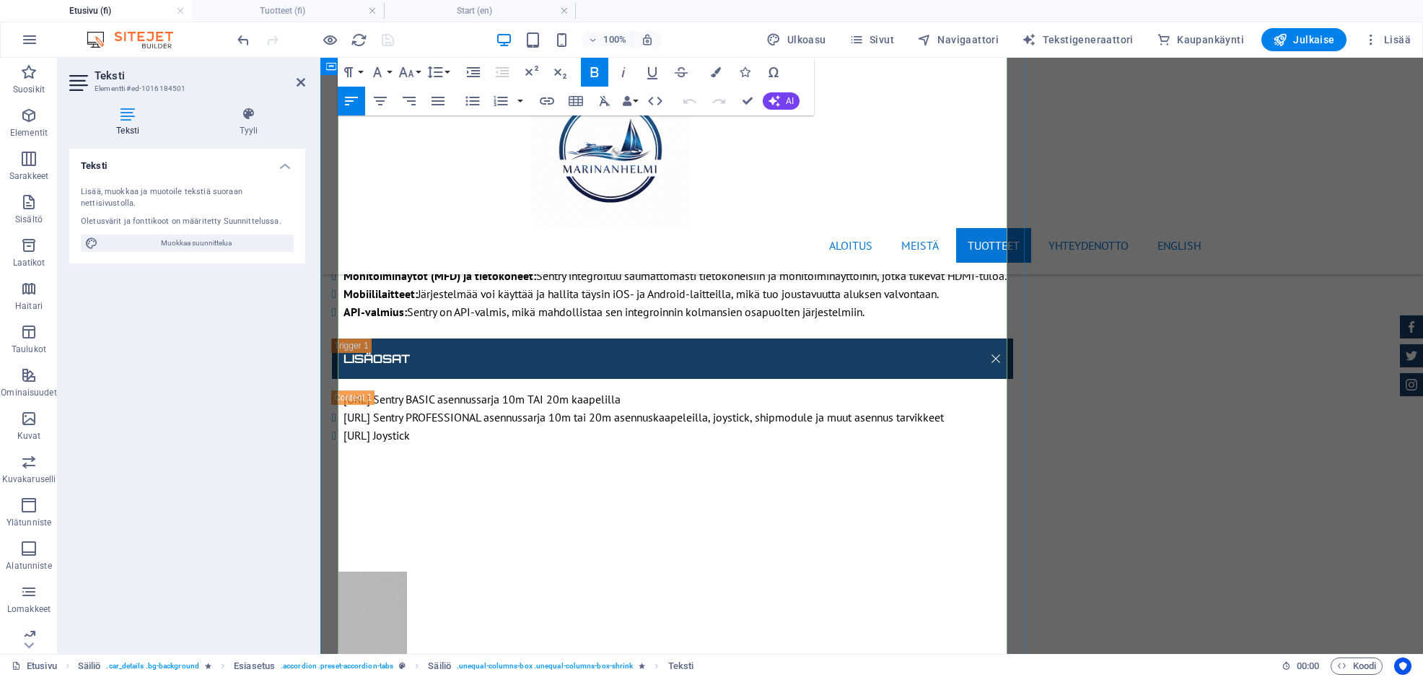
scroll to position [12875, 0]
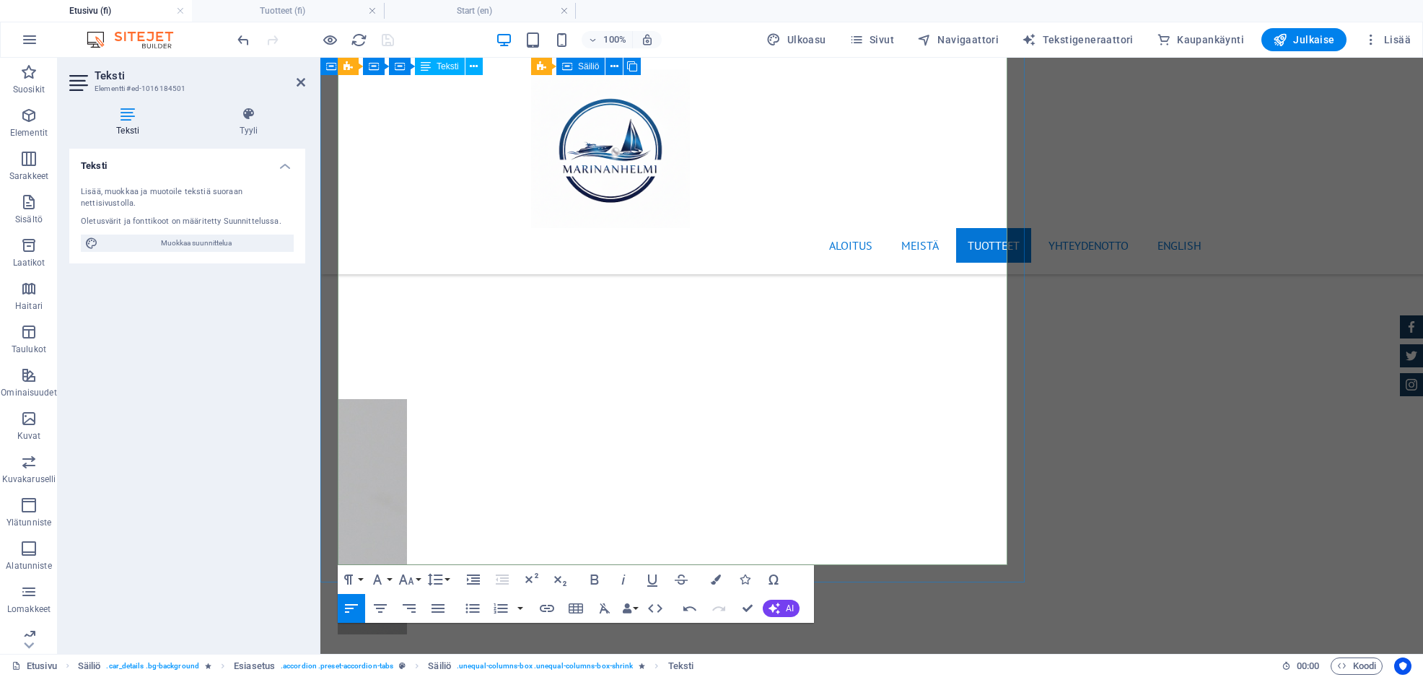
scroll to position [13052, 0]
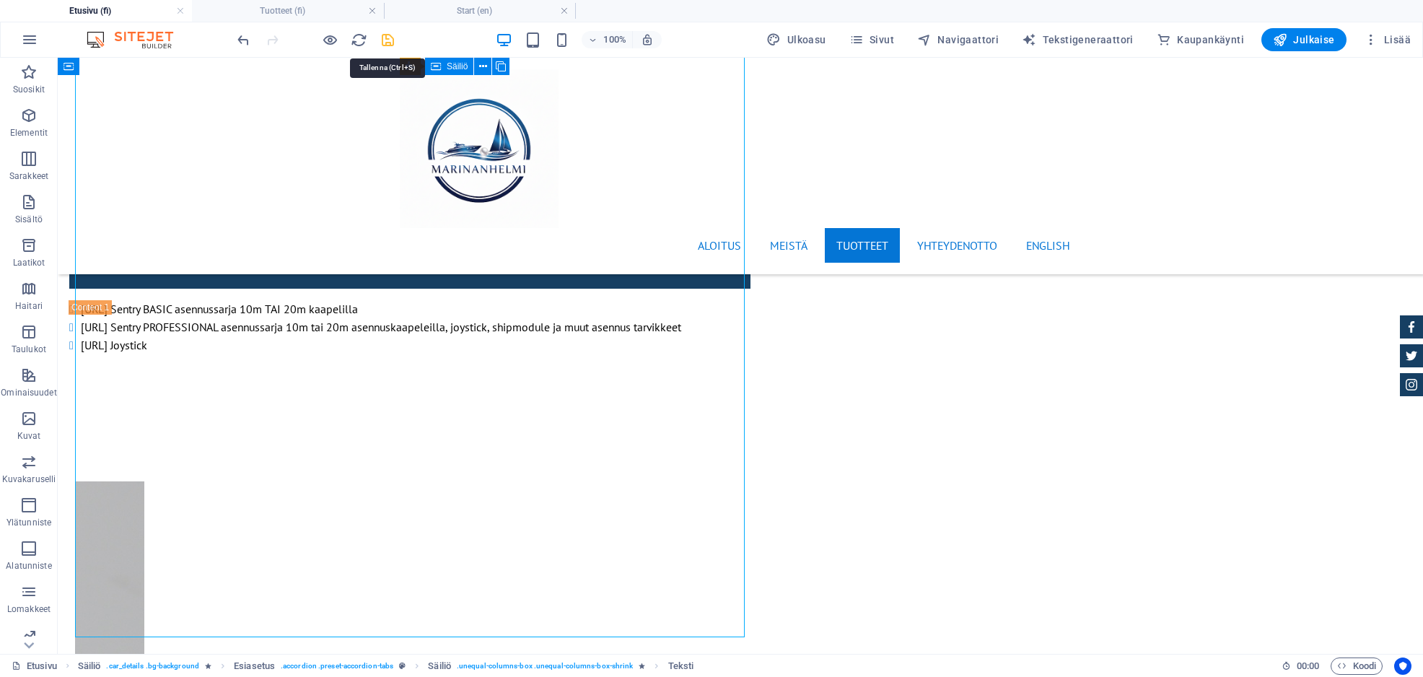
click at [385, 38] on icon "save" at bounding box center [388, 40] width 17 height 17
checkbox input "false"
